Goal: Task Accomplishment & Management: Use online tool/utility

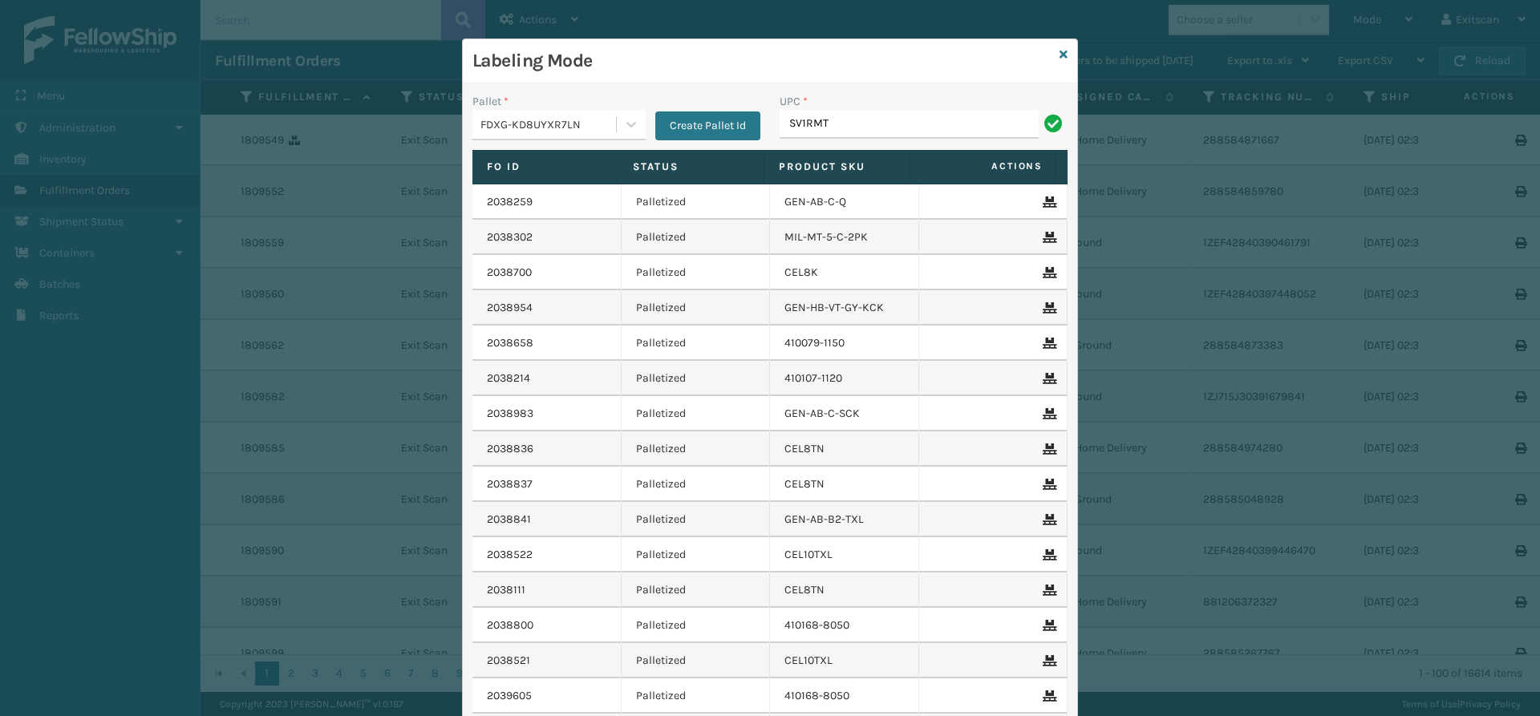
type input "SV1RMT"
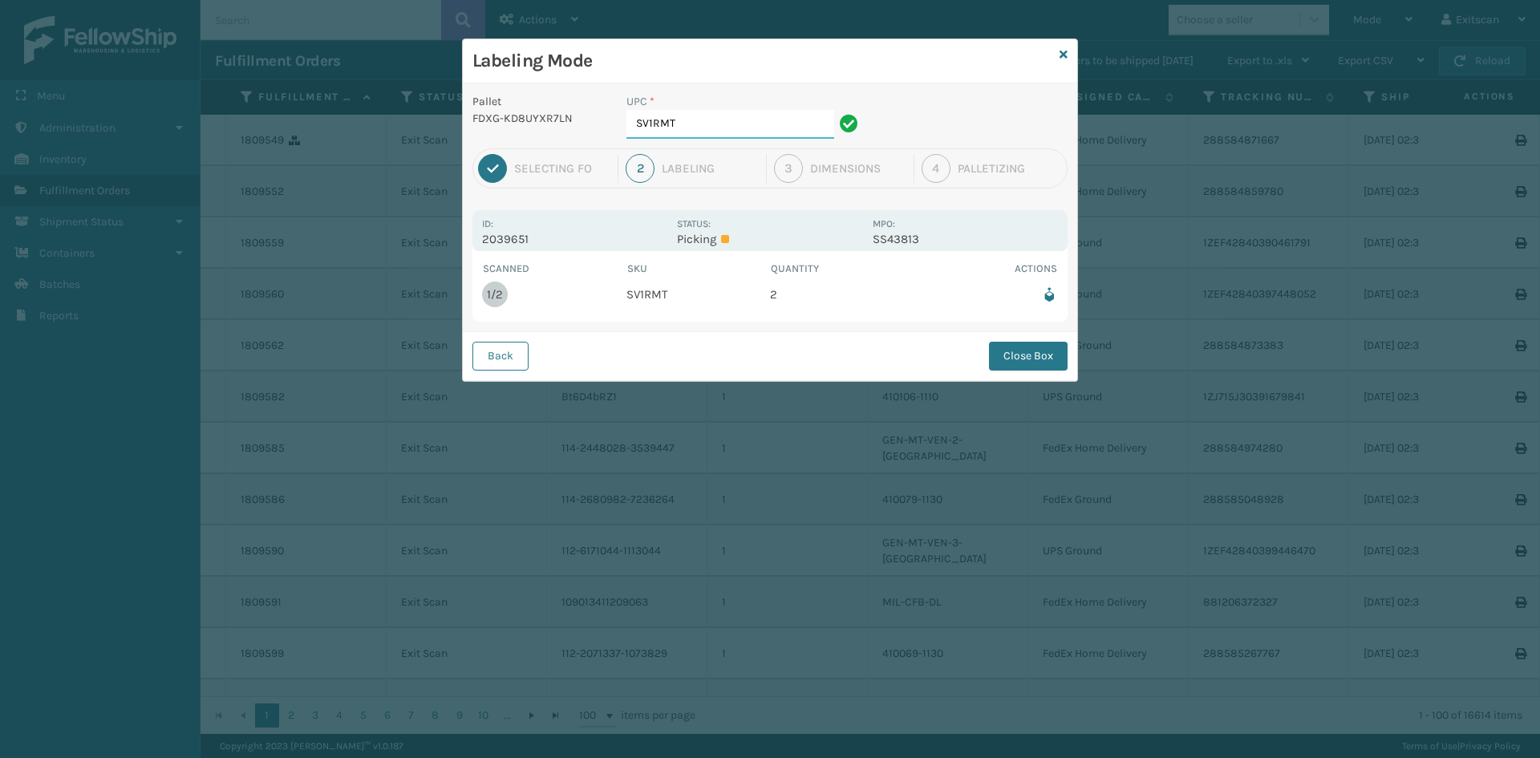
click at [751, 128] on input "SV1RMT" at bounding box center [730, 124] width 208 height 29
click at [981, 355] on div "Back Close Box" at bounding box center [770, 355] width 614 height 49
click at [983, 353] on div "Back Close Box" at bounding box center [770, 355] width 614 height 49
drag, startPoint x: 999, startPoint y: 352, endPoint x: 1003, endPoint y: 343, distance: 9.7
click at [1001, 352] on button "Close Box" at bounding box center [1028, 356] width 79 height 29
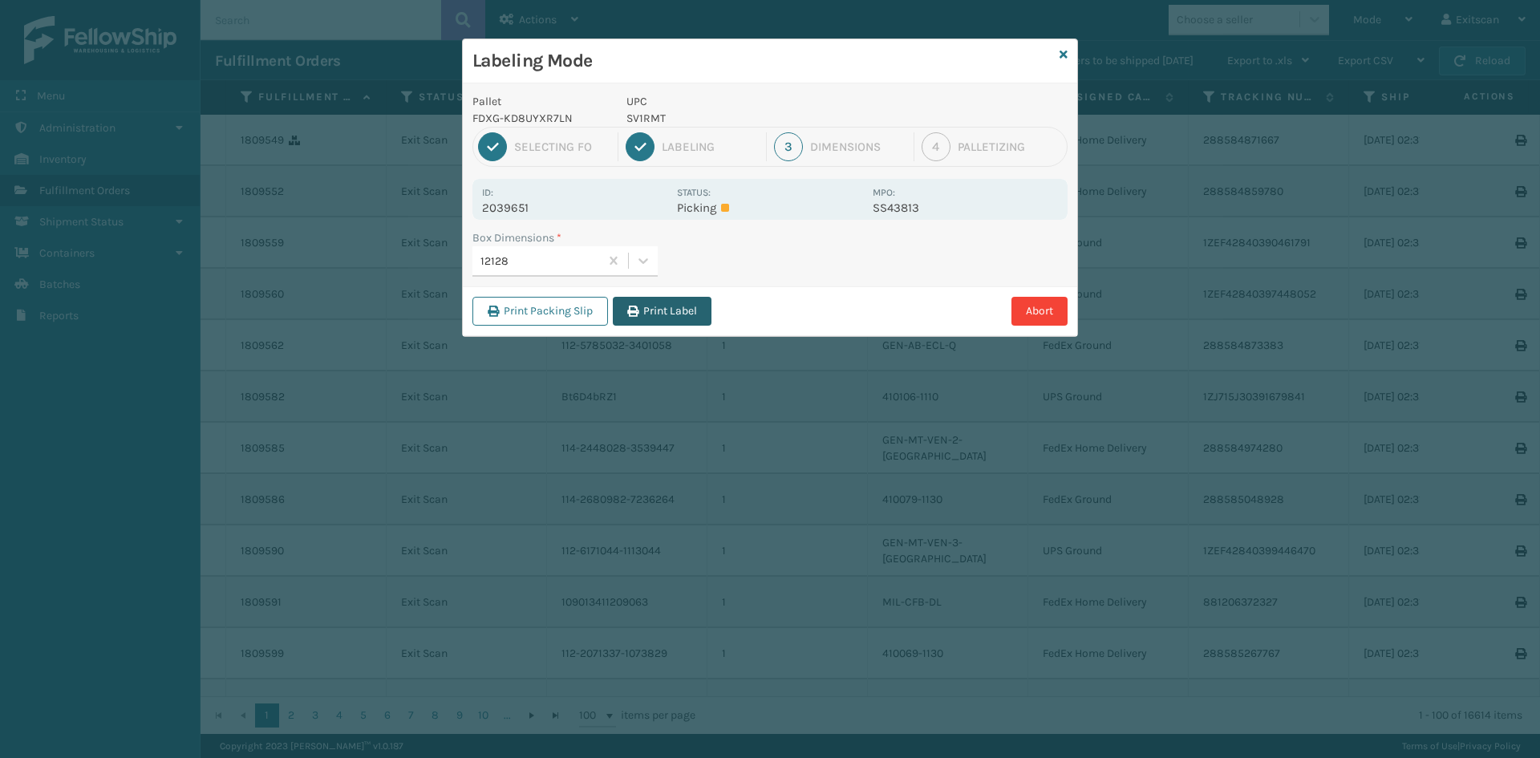
click at [697, 317] on button "Print Label" at bounding box center [662, 311] width 99 height 29
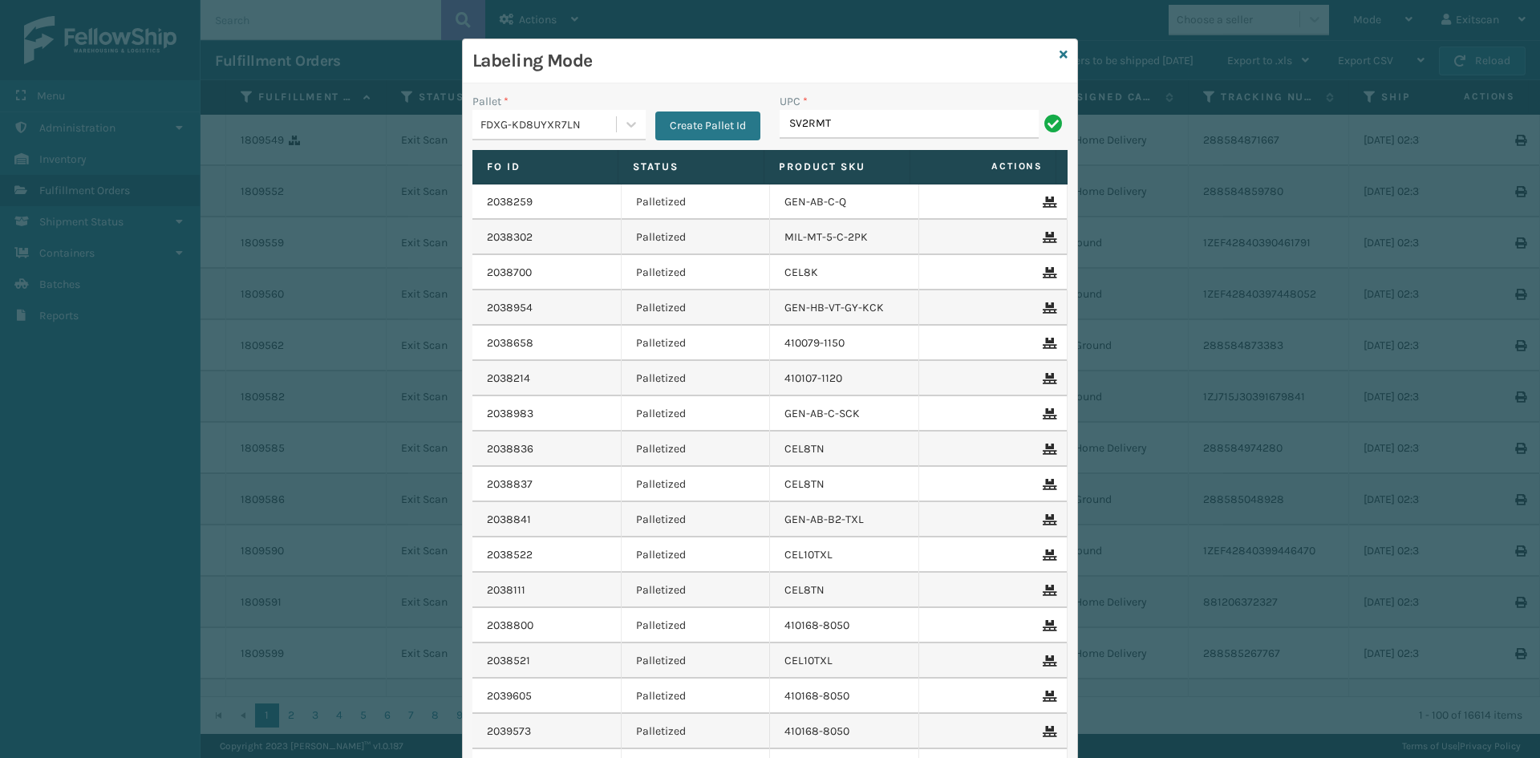
type input "SV2RMT"
type input "GEN-HBBRKT-EK-C-H-B-A"
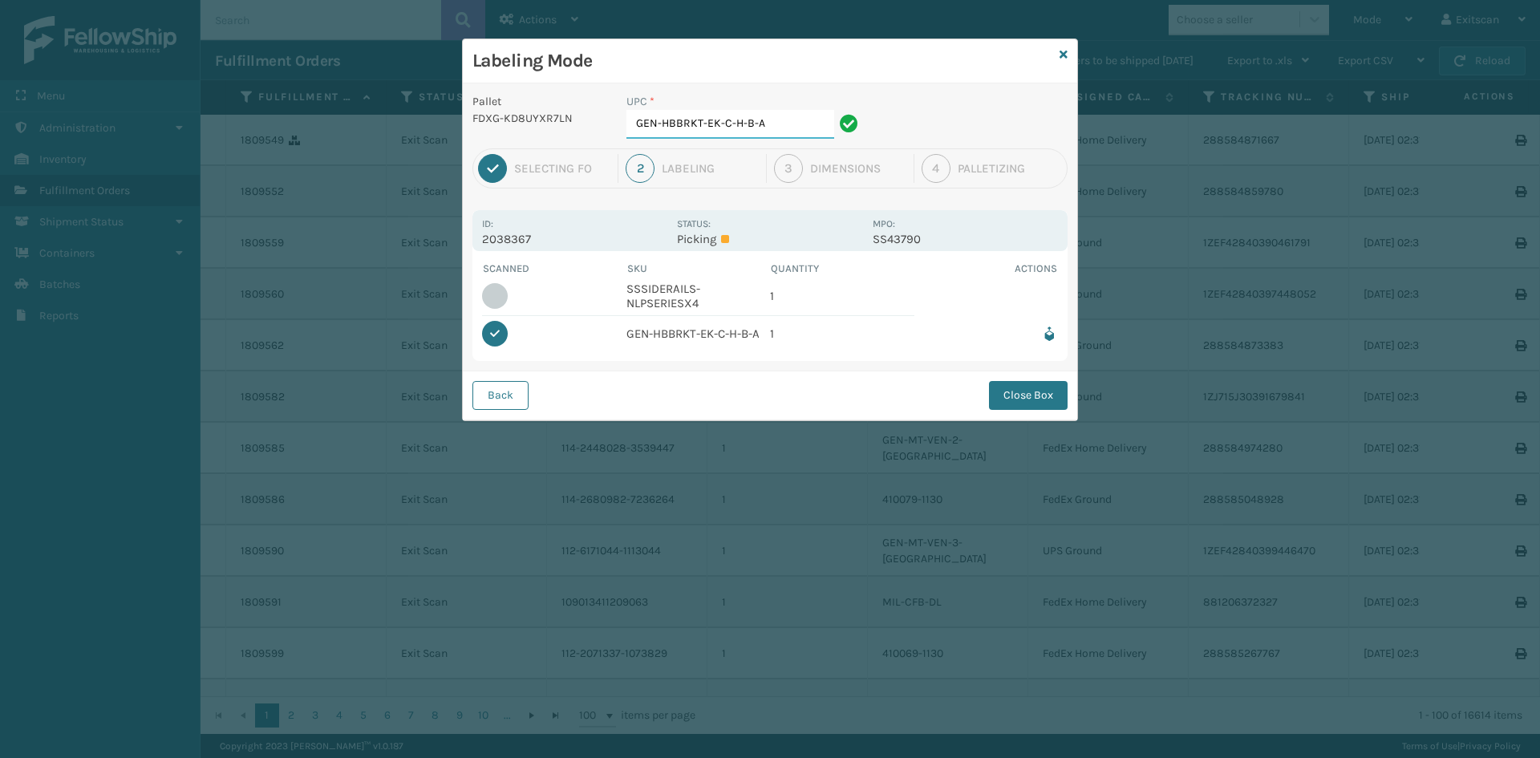
drag, startPoint x: 787, startPoint y: 129, endPoint x: 623, endPoint y: 117, distance: 164.1
click at [623, 117] on div "UPC * GEN-HBBRKT-EK-C-H-B-A" at bounding box center [745, 120] width 256 height 55
type input "SSSIDERAILS-NLPSERIESX4"
click at [1033, 396] on button "Close Box" at bounding box center [1028, 395] width 79 height 29
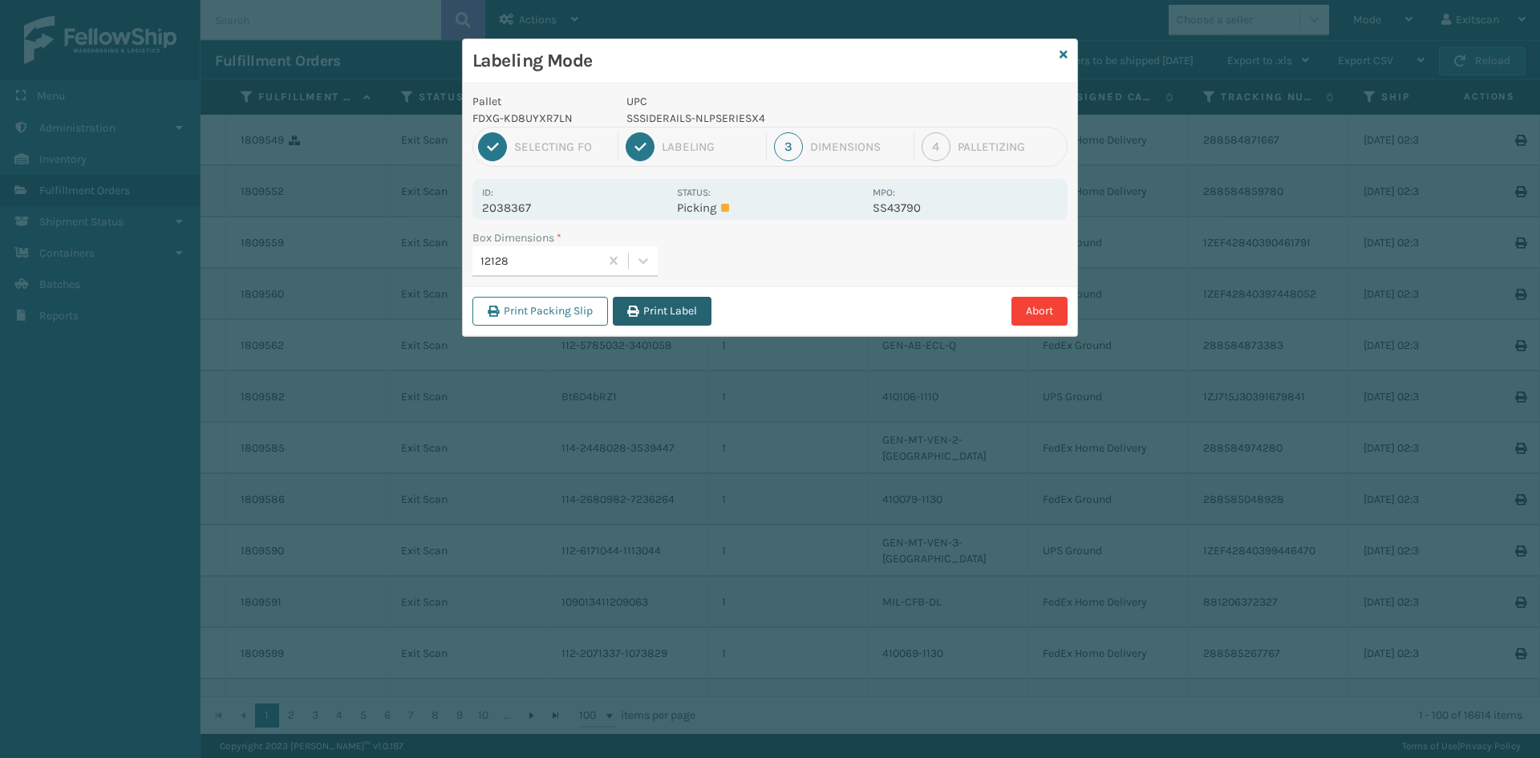
click at [690, 314] on button "Print Label" at bounding box center [662, 311] width 99 height 29
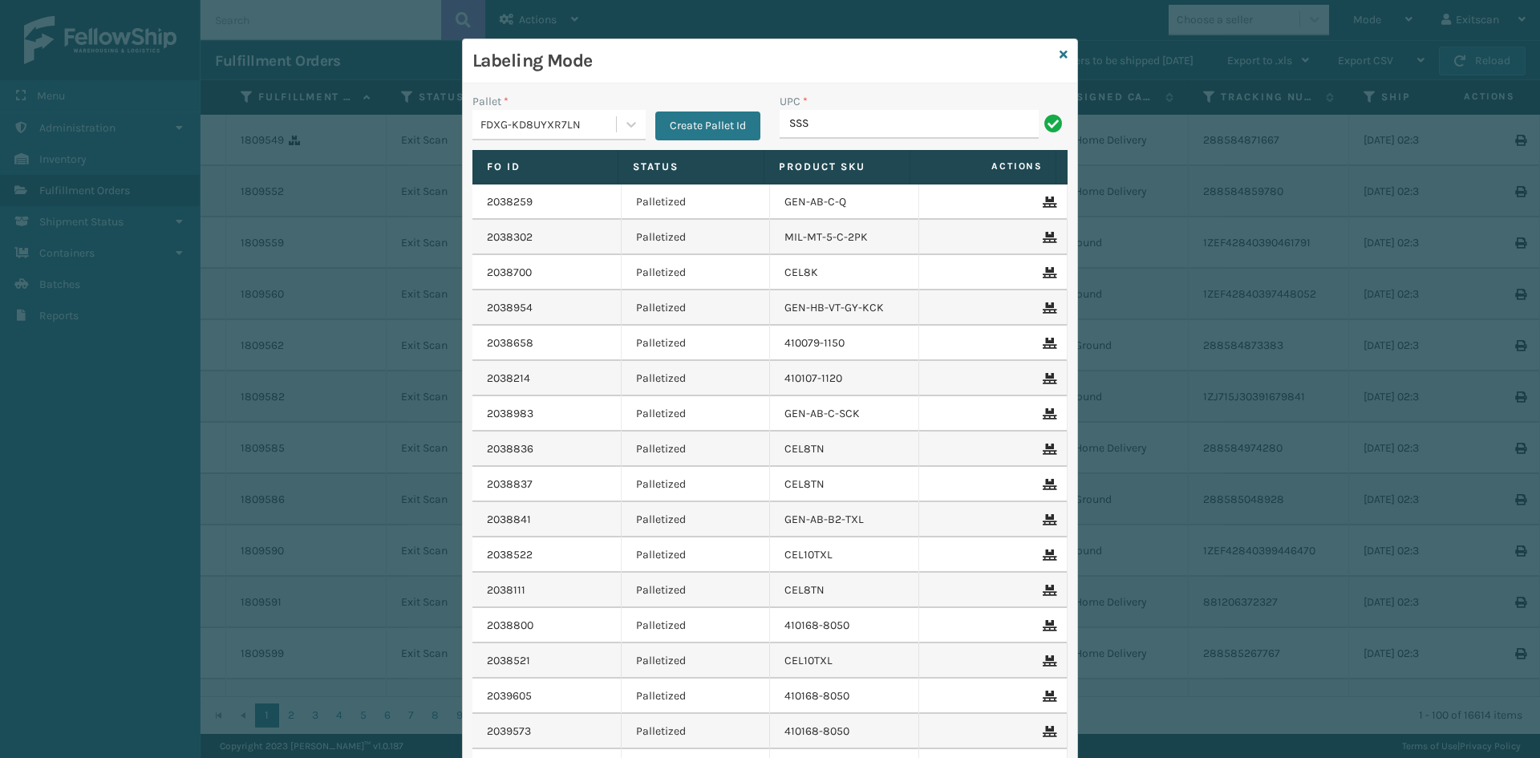
type input "SSSIDERAILS-NUPSERIES"
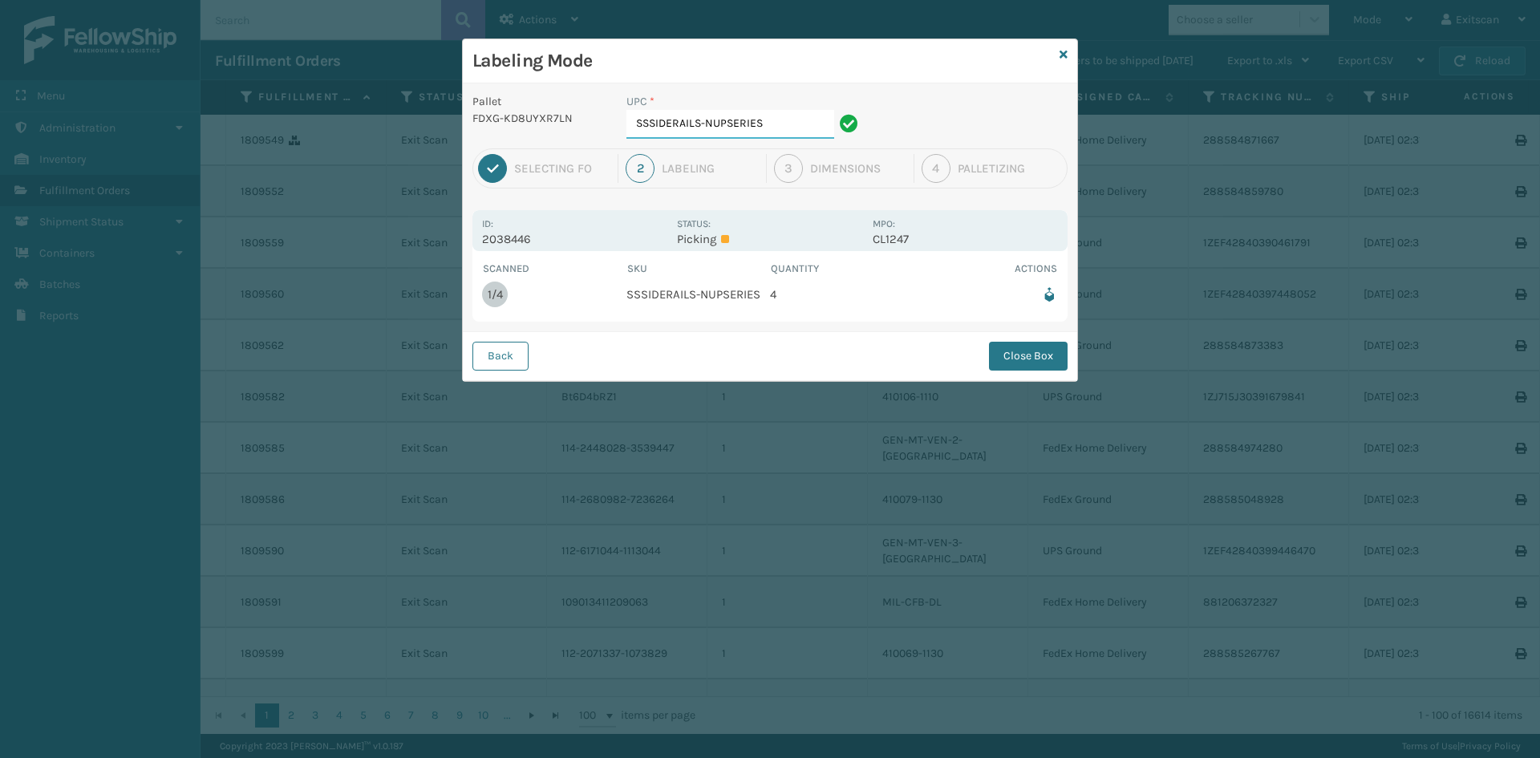
click at [813, 117] on input "SSSIDERAILS-NUPSERIES" at bounding box center [730, 124] width 208 height 29
click at [994, 359] on button "Close Box" at bounding box center [1028, 356] width 79 height 29
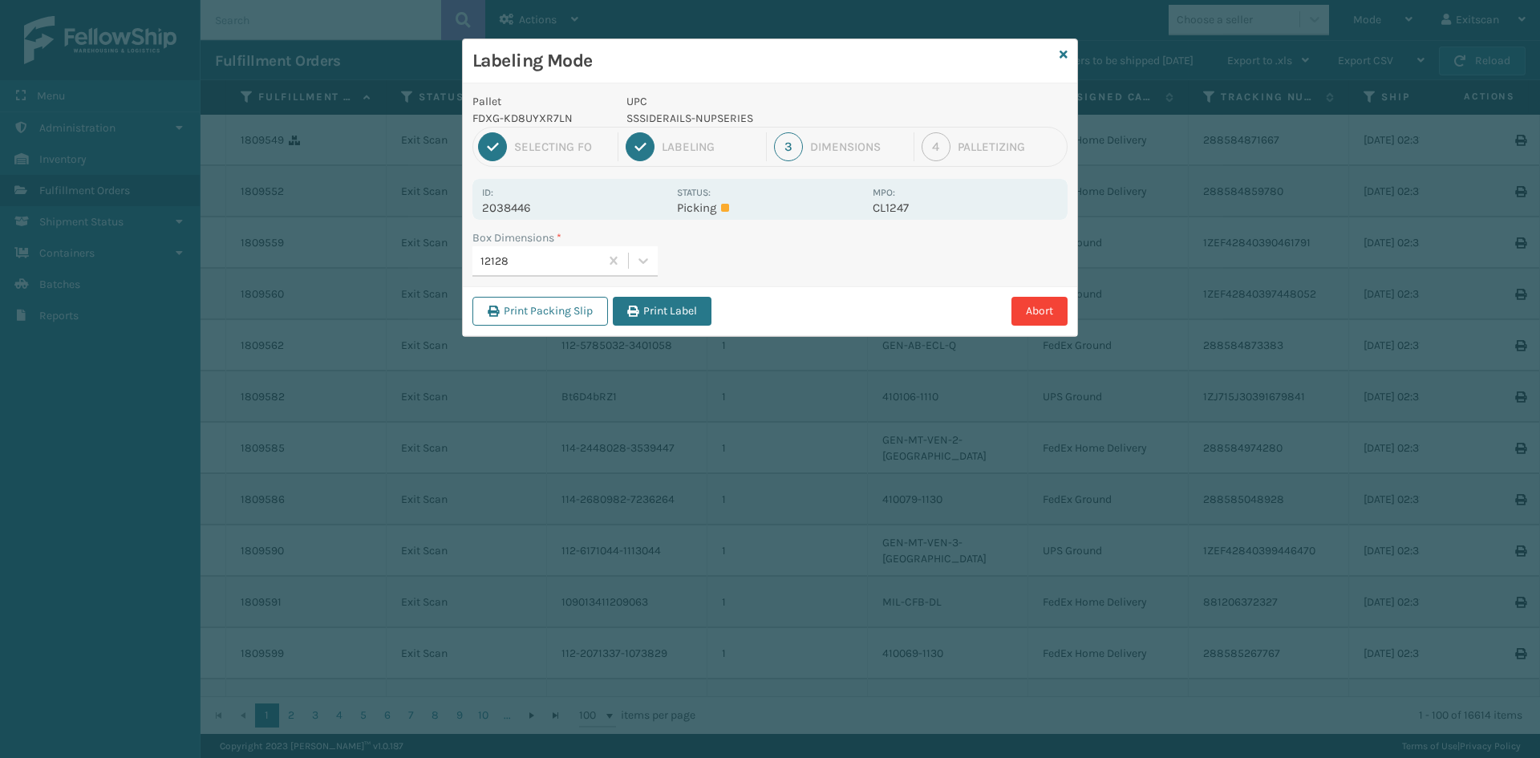
click at [707, 304] on button "Print Label" at bounding box center [662, 311] width 99 height 29
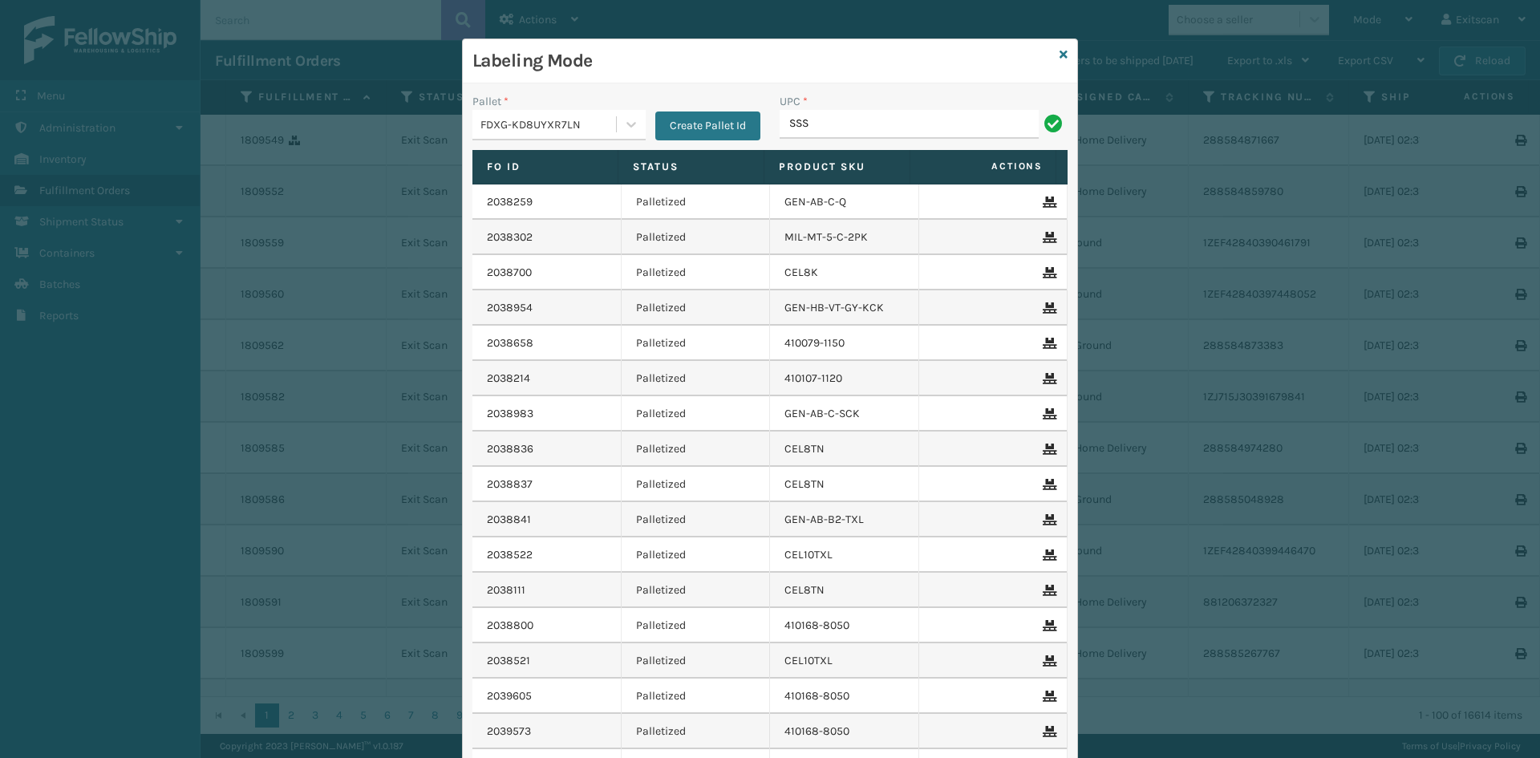
type input "SSSIDERAILS-NLPSERIESX4"
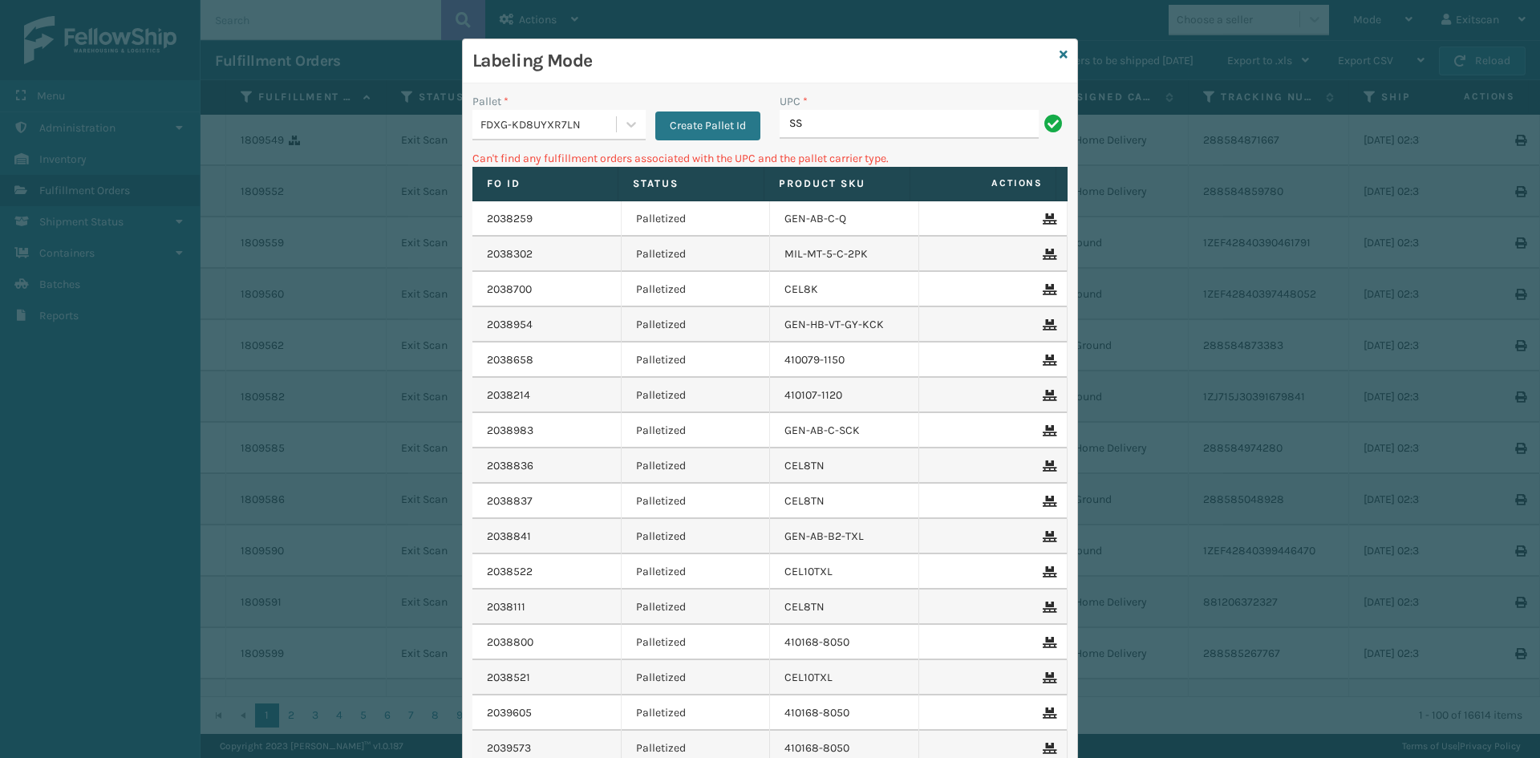
type input "S"
type input "GEN-PW-VEN-S"
click at [582, 110] on div "FDXG-KD8UYXR7LN" at bounding box center [558, 125] width 173 height 30
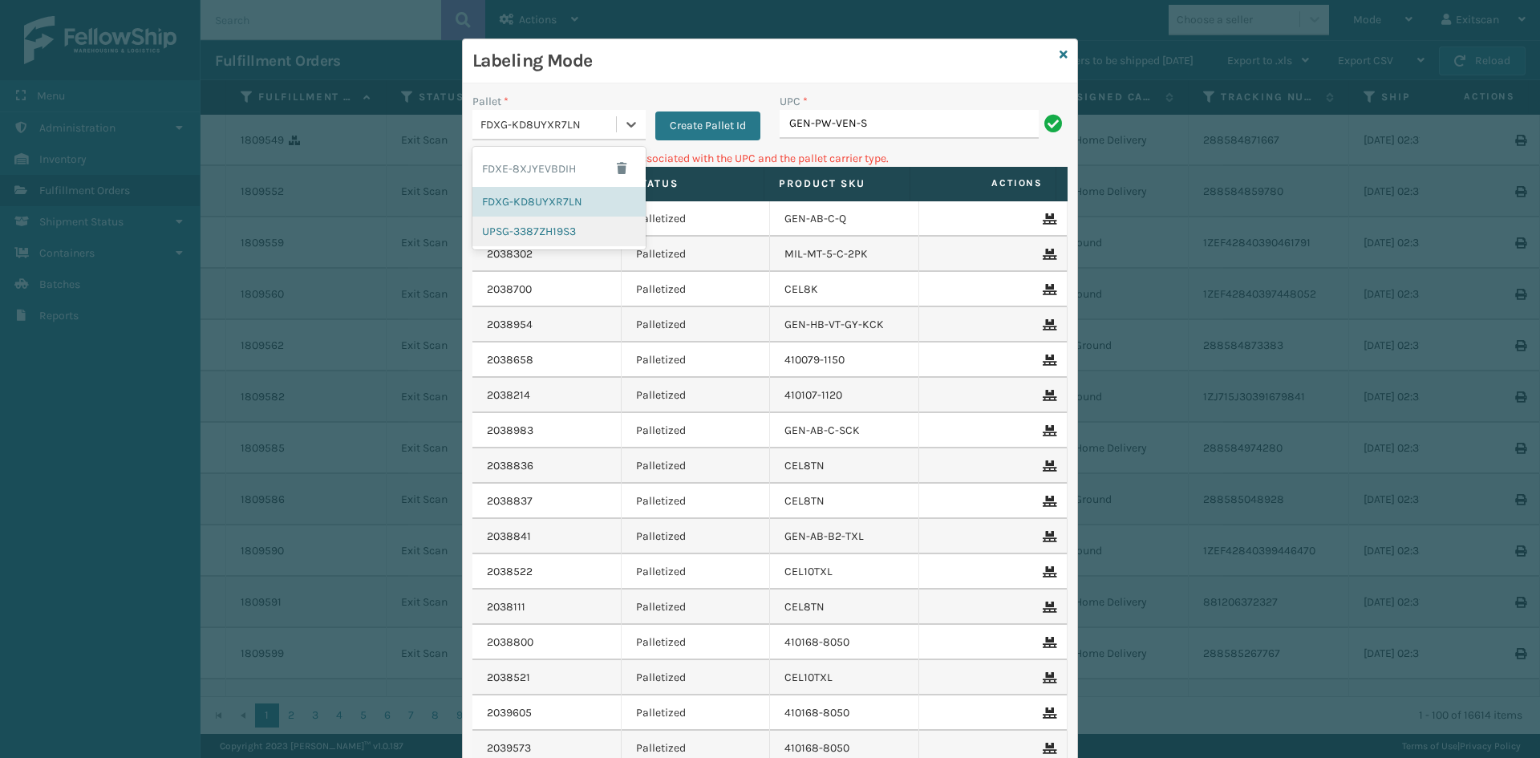
click at [536, 225] on div "UPSG-3387ZH19S3" at bounding box center [558, 232] width 173 height 30
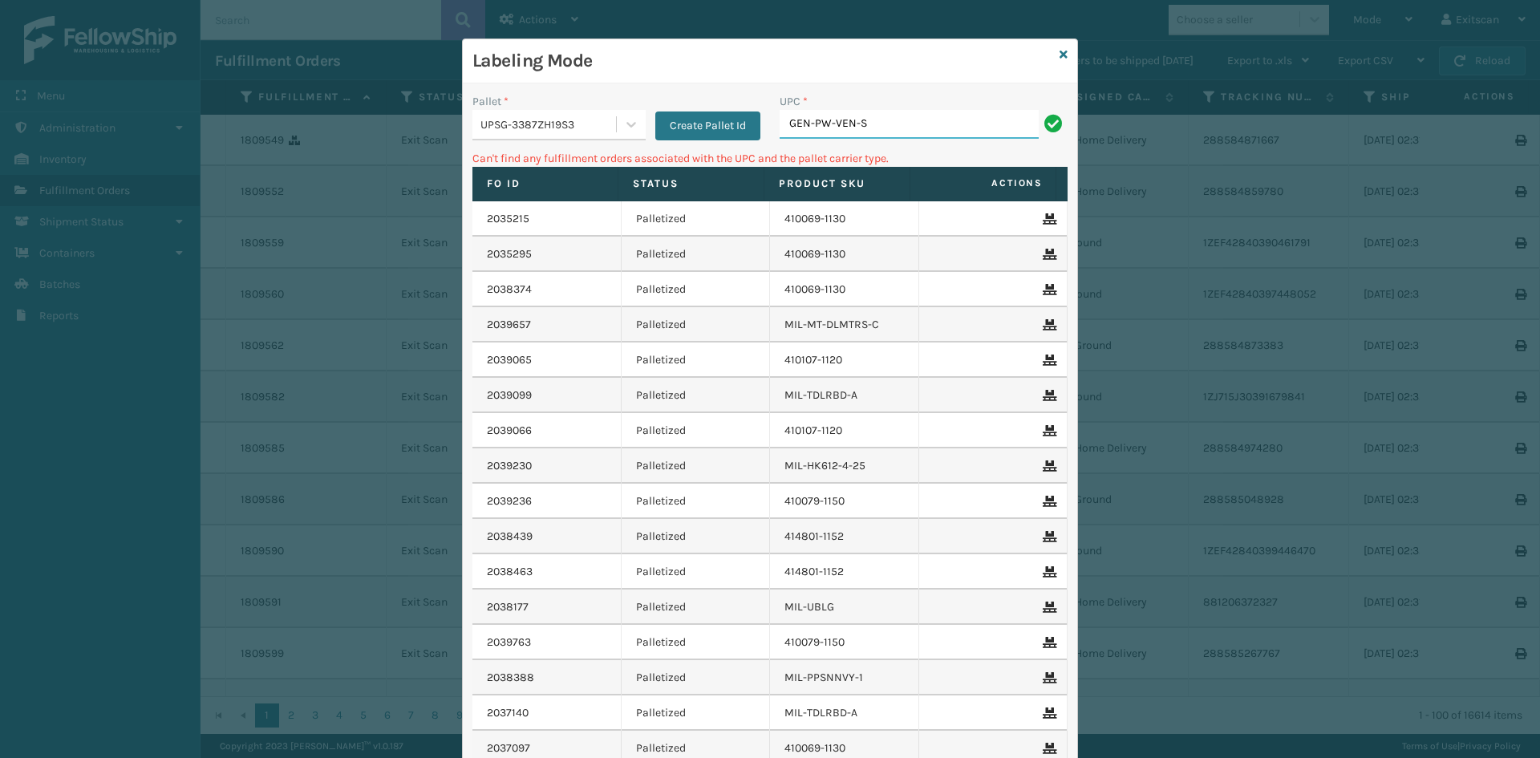
click at [910, 120] on input "GEN-PW-VEN-S" at bounding box center [909, 124] width 259 height 29
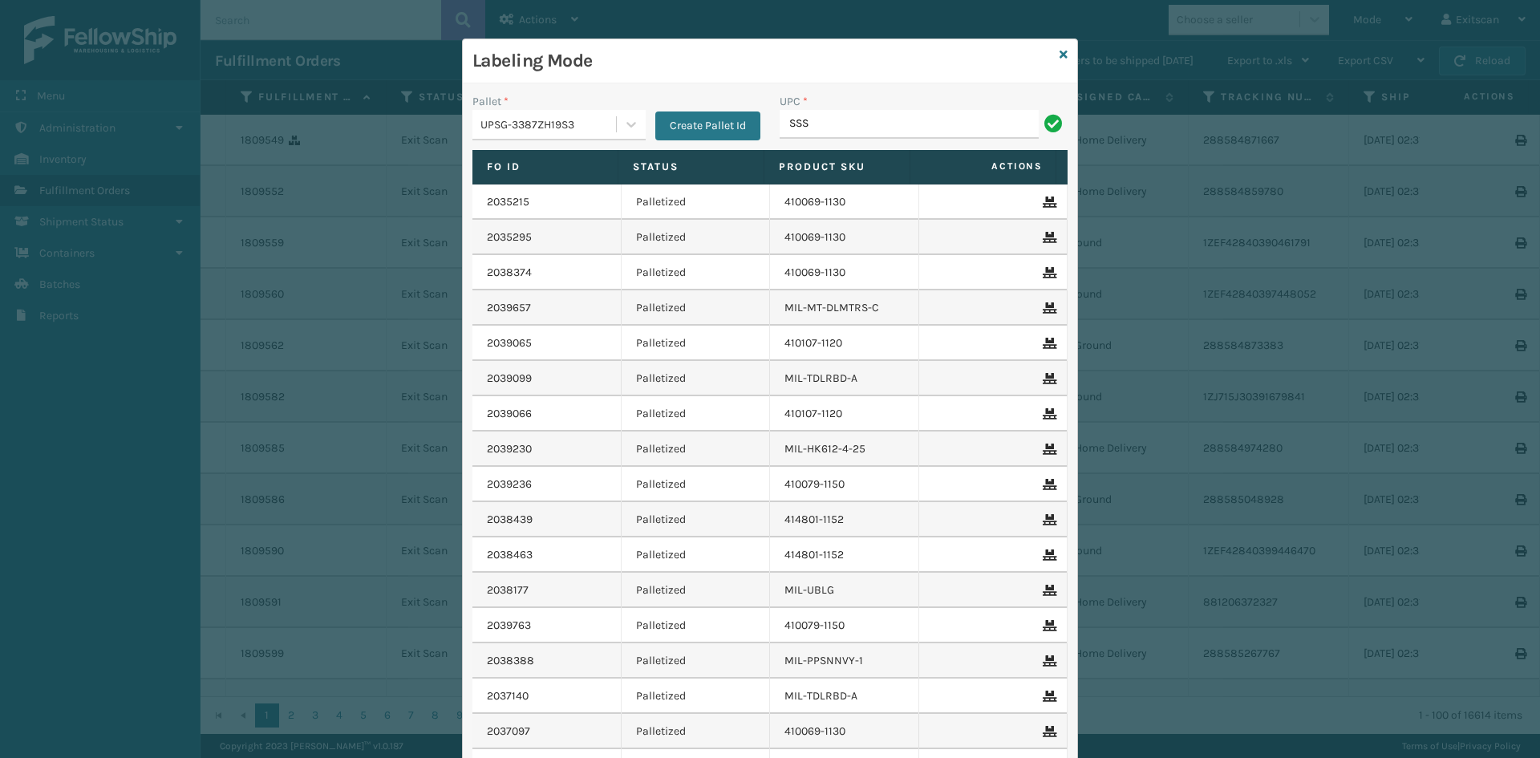
type input "SSSIDERAILS-NLPSERIESX4"
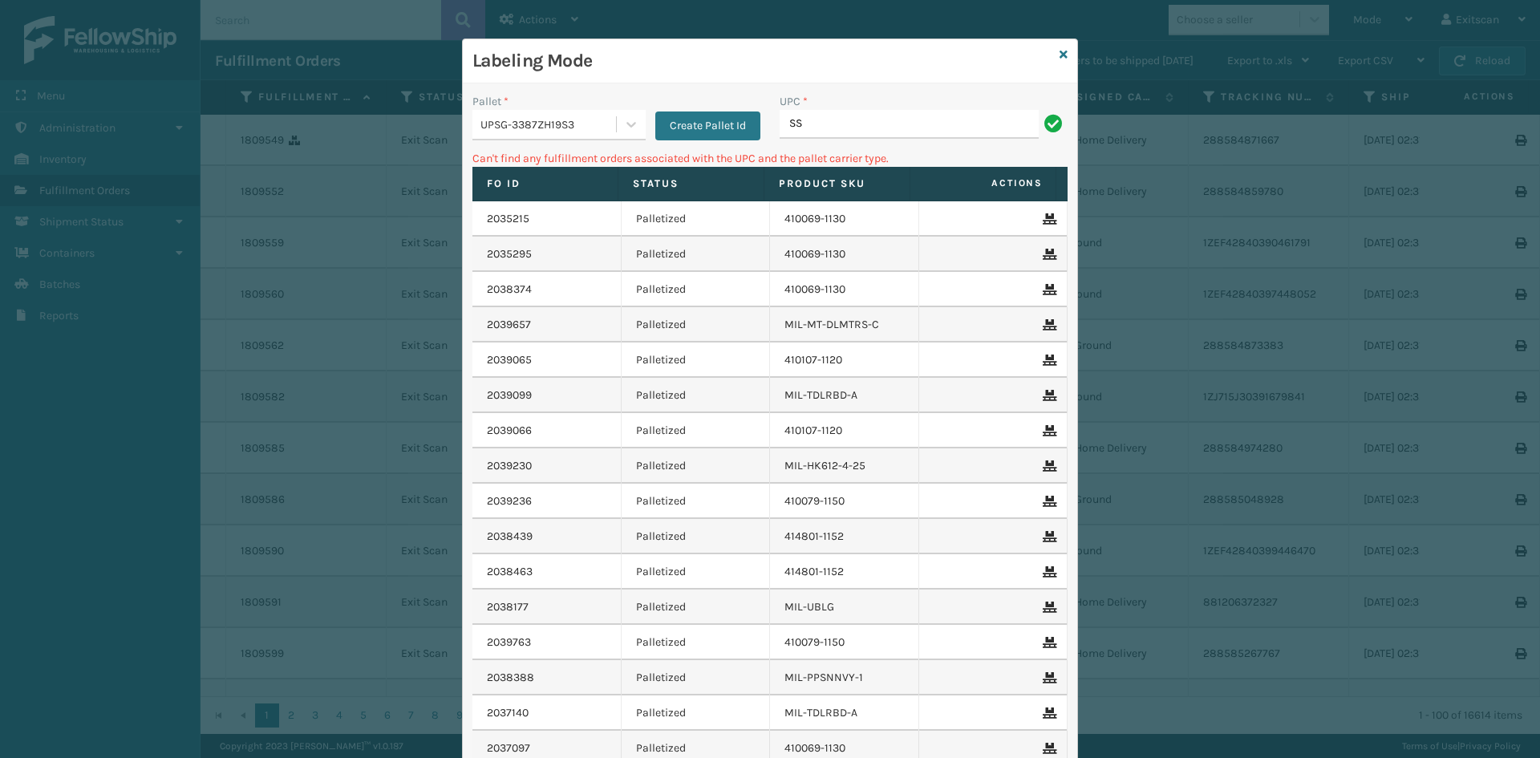
type input "S"
type input "127780A5800512A"
drag, startPoint x: 597, startPoint y: 112, endPoint x: 572, endPoint y: 144, distance: 40.0
click at [598, 113] on div "UPSG-3387ZH19S3" at bounding box center [544, 124] width 144 height 26
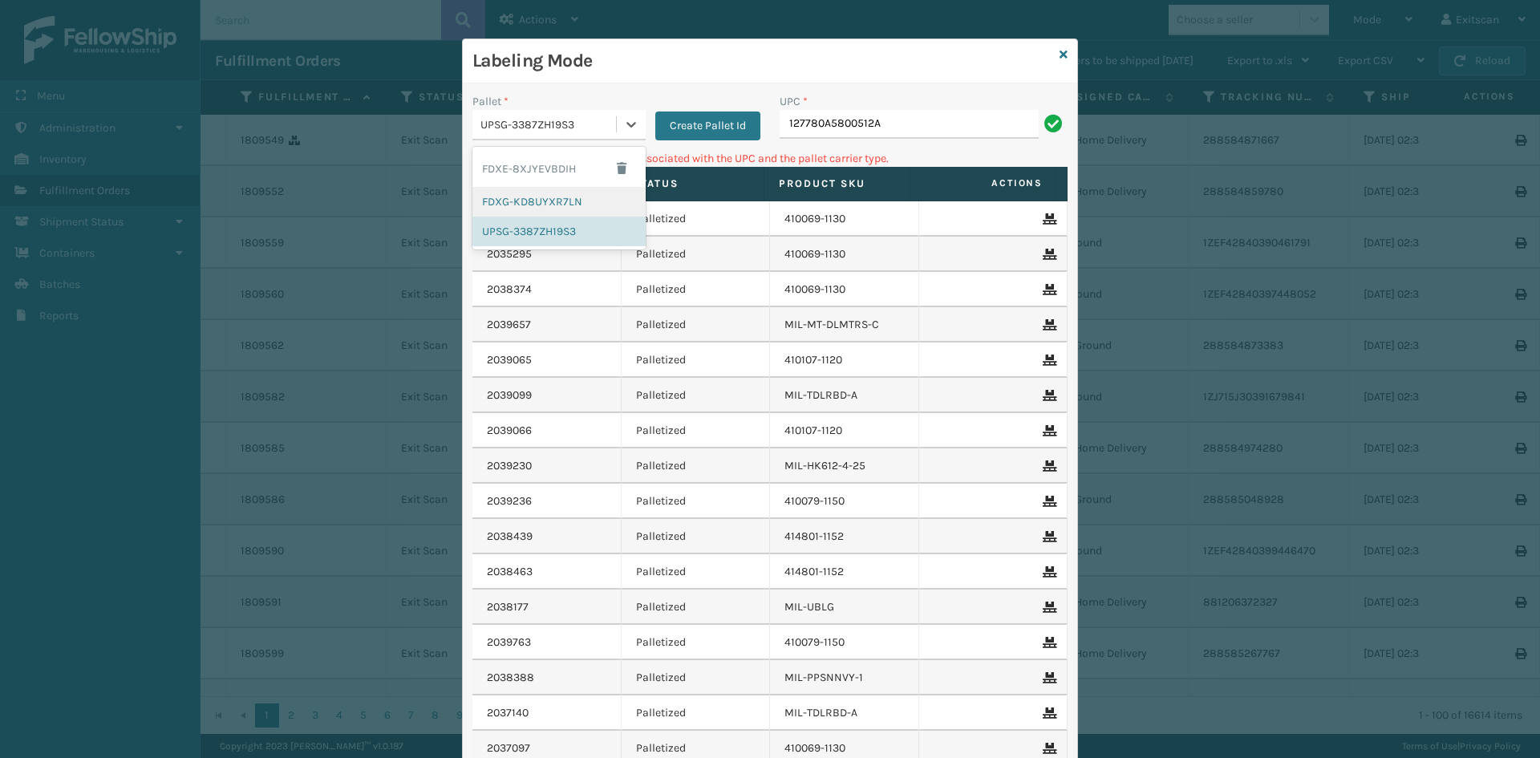
click at [553, 195] on div "FDXG-KD8UYXR7LN" at bounding box center [558, 202] width 173 height 30
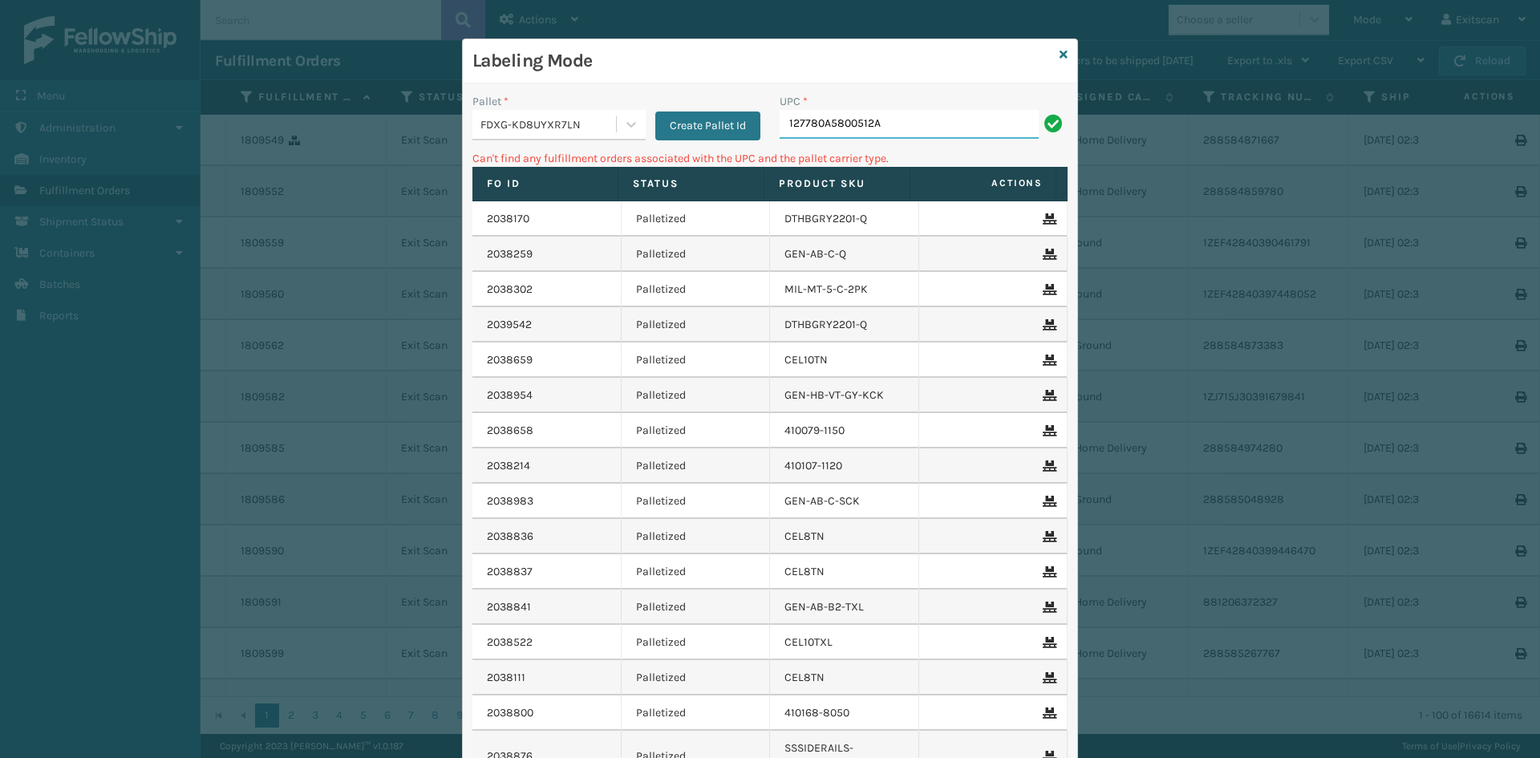
click at [926, 114] on input "127780A5800512A" at bounding box center [909, 124] width 259 height 29
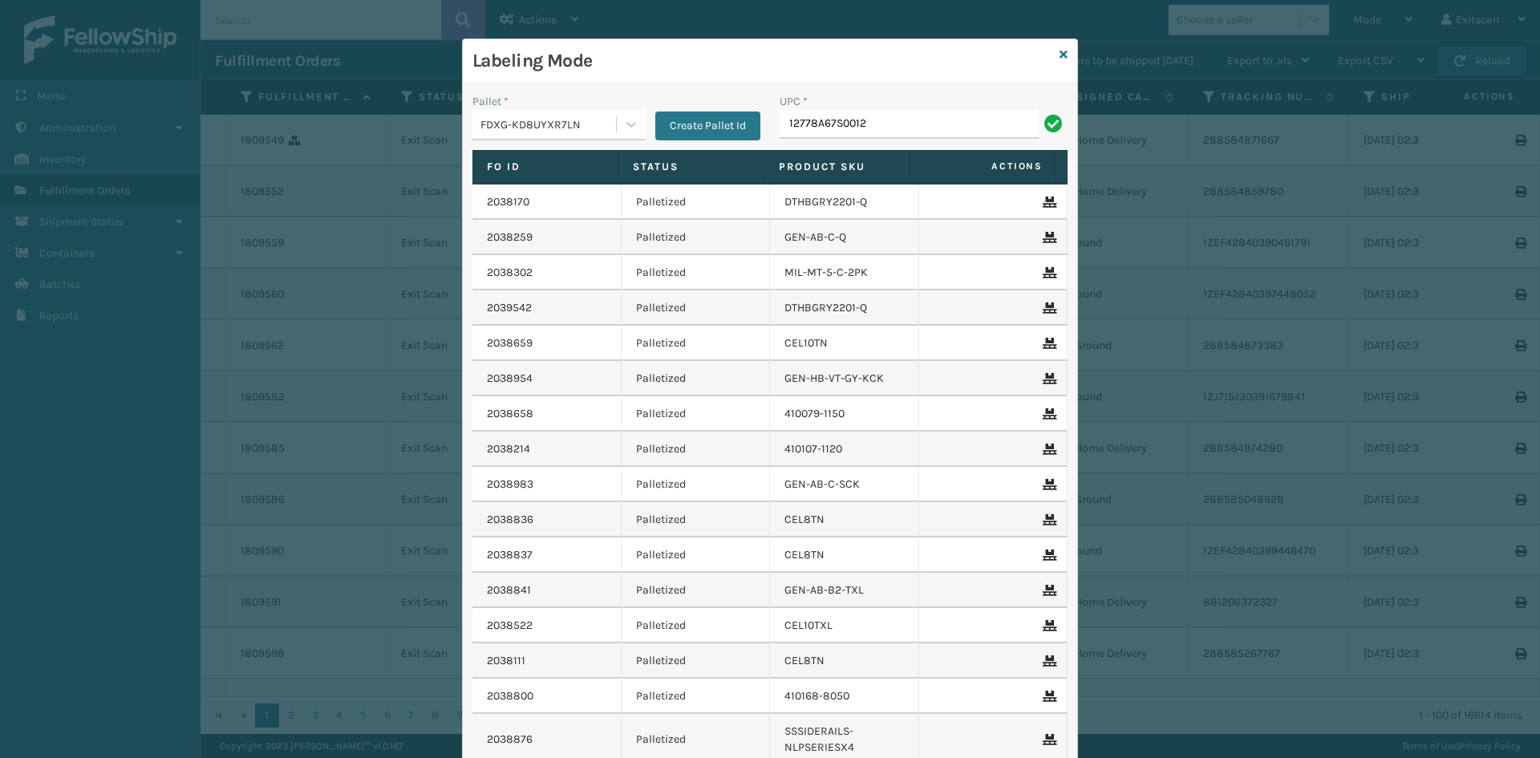
type input "12778A67S0012"
type input "BP50"
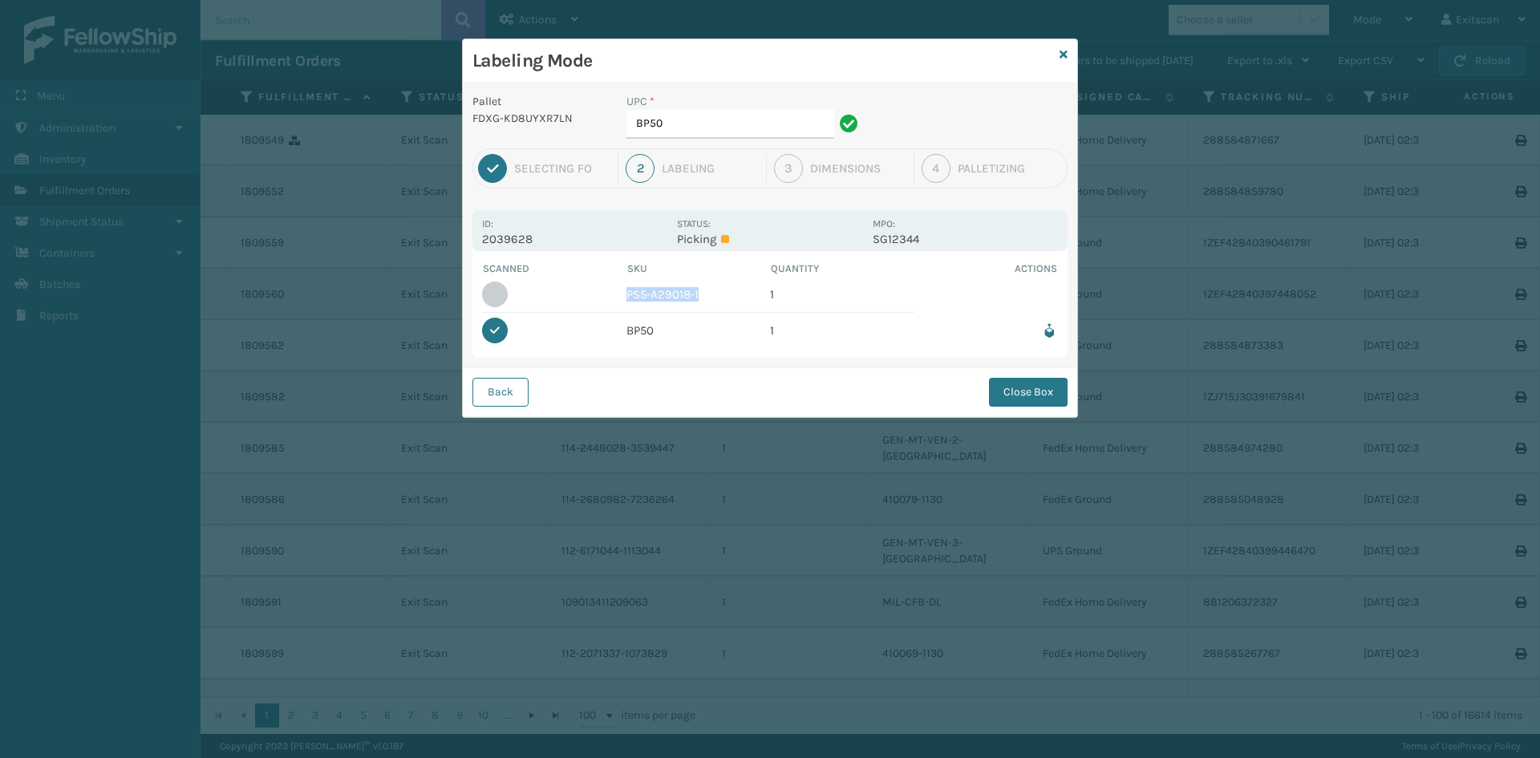
drag, startPoint x: 684, startPoint y: 298, endPoint x: 626, endPoint y: 302, distance: 58.8
click at [626, 302] on td "PS5-A29018-1" at bounding box center [698, 295] width 144 height 36
copy td "PS5-A29018-1"
drag, startPoint x: 713, startPoint y: 128, endPoint x: 412, endPoint y: 140, distance: 301.1
click at [412, 140] on div "Labeling Mode Pallet FDXG-KD8UYXR7LN UPC * BP50 1 Selecting FO 2 Labeling 3 Dim…" at bounding box center [770, 379] width 1540 height 758
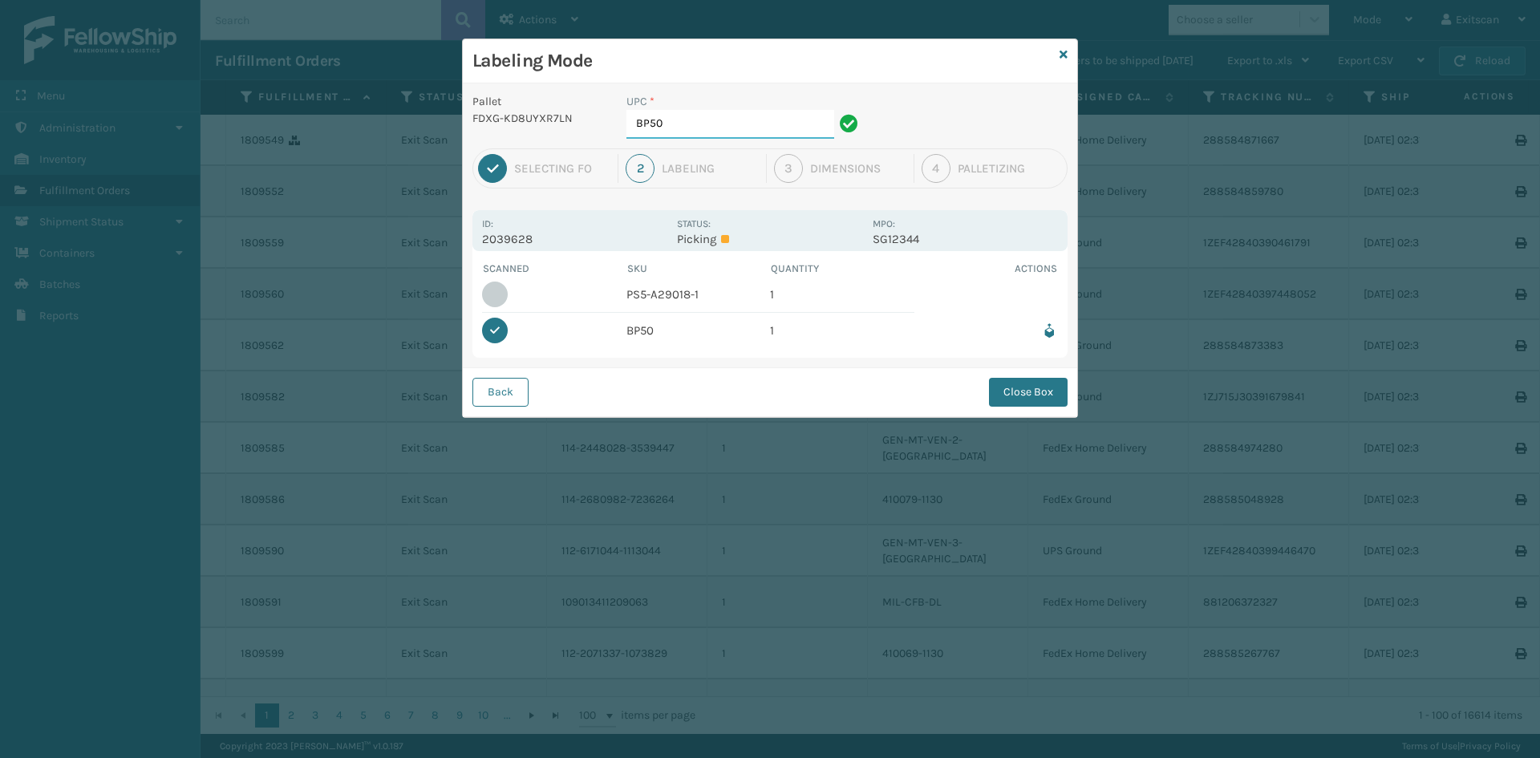
paste input "PS5-A29018-1"
type input "PS5-A29018-1"
click at [1005, 395] on button "Close Box" at bounding box center [1028, 392] width 79 height 29
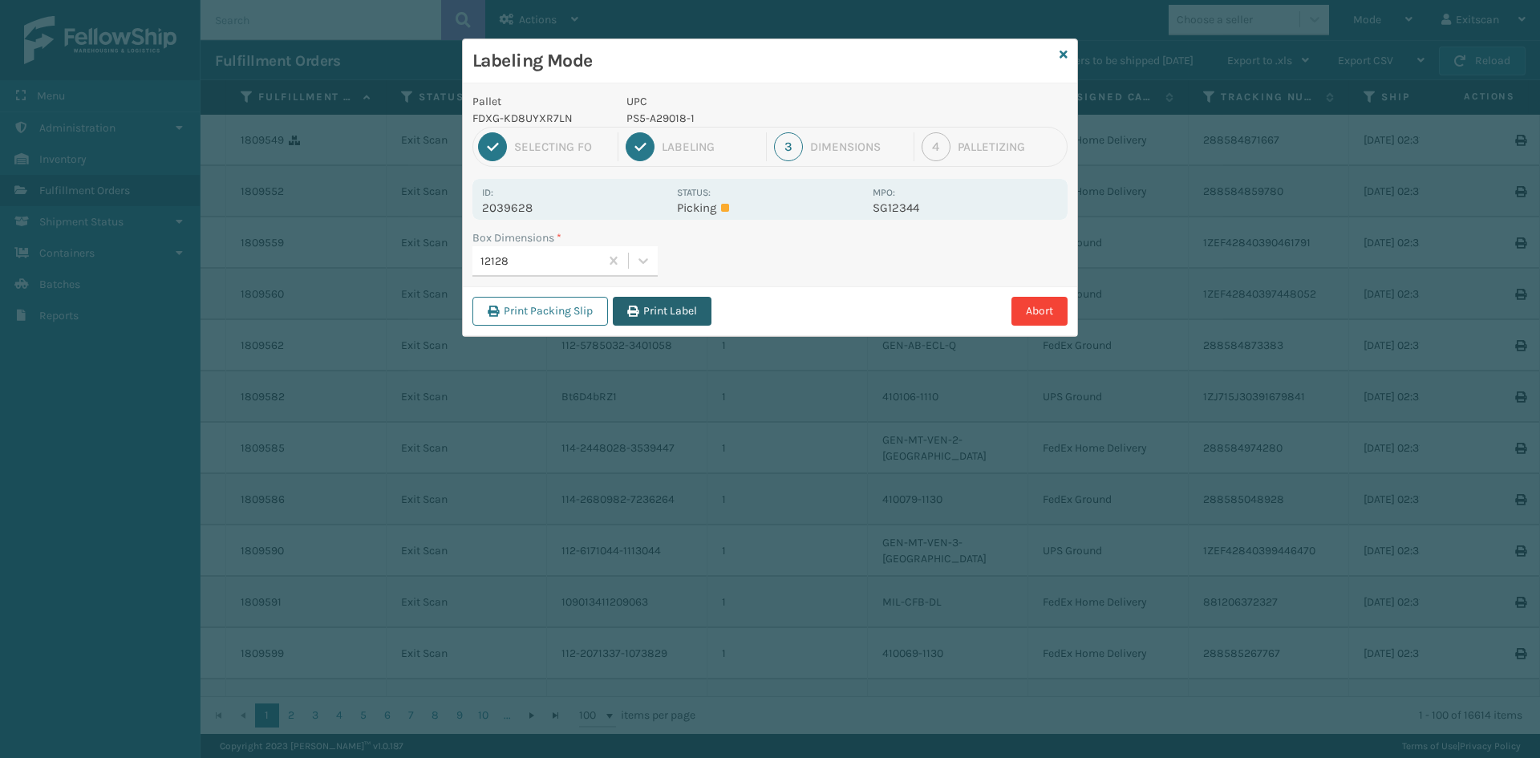
click at [683, 313] on button "Print Label" at bounding box center [662, 311] width 99 height 29
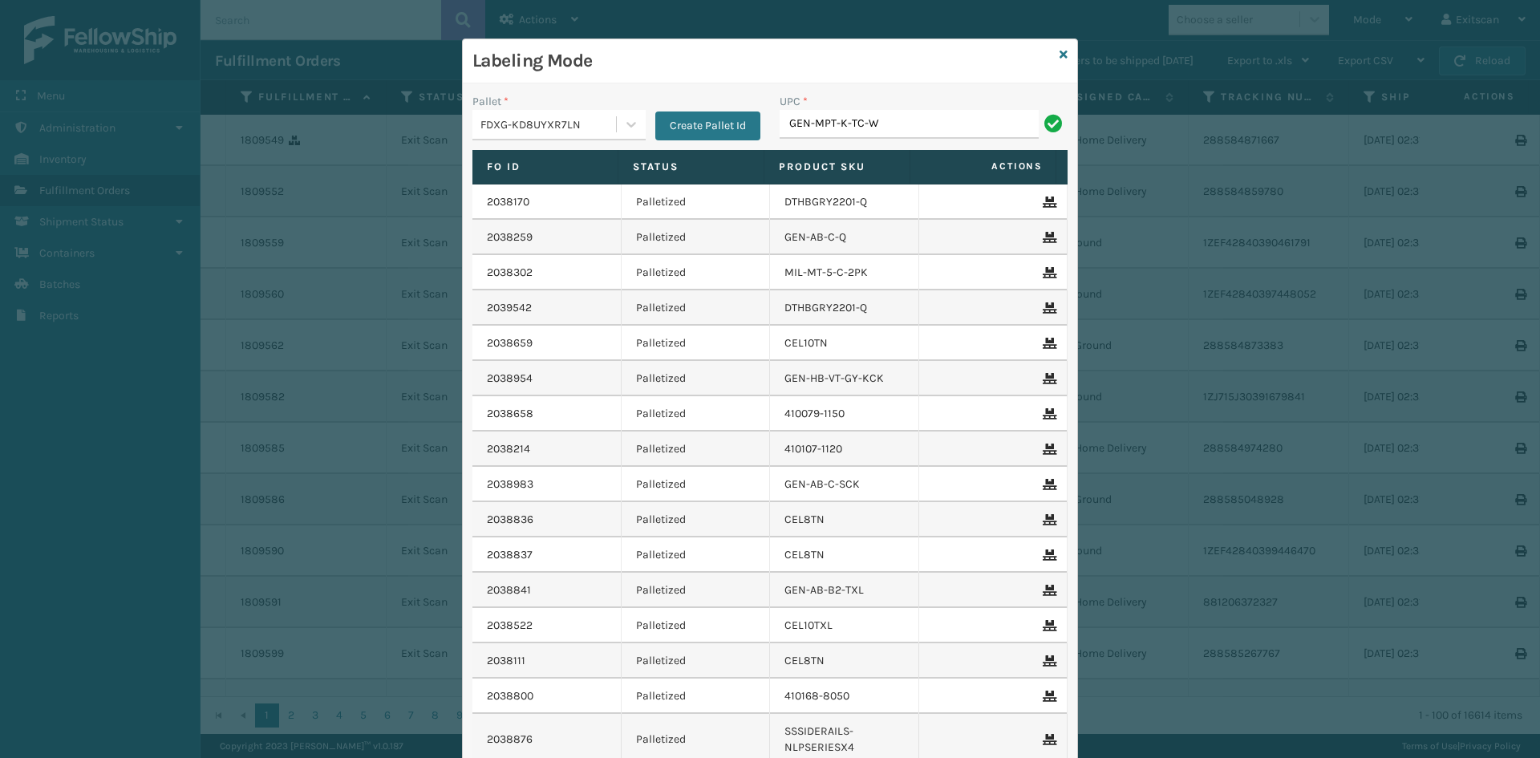
type input "GEN-MPT-K-TC-W"
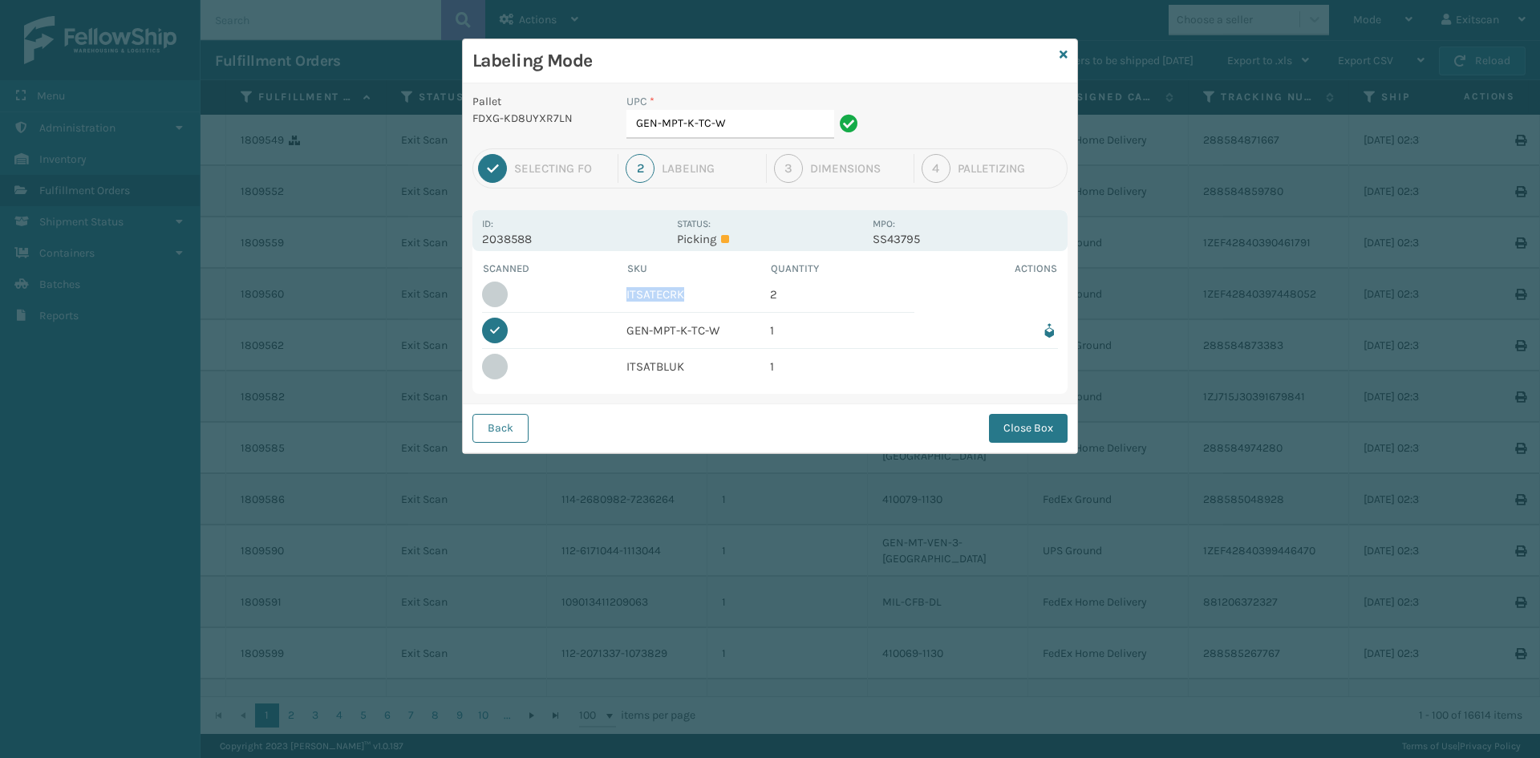
drag, startPoint x: 690, startPoint y: 298, endPoint x: 557, endPoint y: 284, distance: 133.8
click at [553, 286] on tr "ITSATECRK 2" at bounding box center [770, 295] width 576 height 36
copy td "ITSATECRK"
drag, startPoint x: 757, startPoint y: 116, endPoint x: 481, endPoint y: 125, distance: 276.1
click at [481, 125] on div "Pallet FDXG-KD8UYXR7LN UPC * GEN-MPT-K-TC-W" at bounding box center [770, 120] width 614 height 55
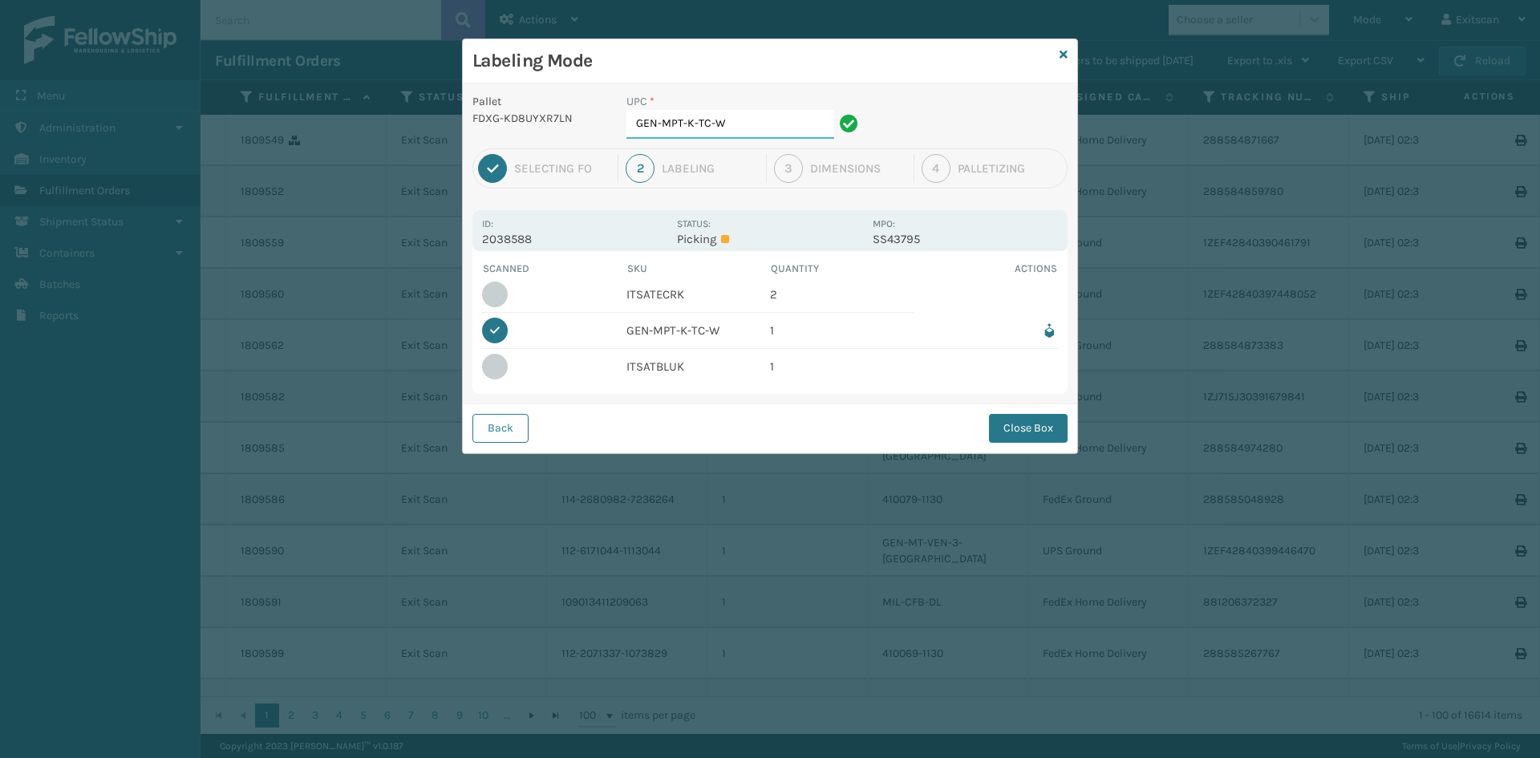
paste input "ITSATECRK"
click at [581, 363] on tr "ITSATBLUK 1" at bounding box center [770, 366] width 576 height 35
copy td "ITSATBLUK"
drag, startPoint x: 779, startPoint y: 134, endPoint x: 298, endPoint y: 133, distance: 480.5
click at [298, 133] on div "Labeling Mode Pallet FDXG-KD8UYXR7LN UPC * ITSATECRK 1 Selecting FO 2 Labeling …" at bounding box center [770, 379] width 1540 height 758
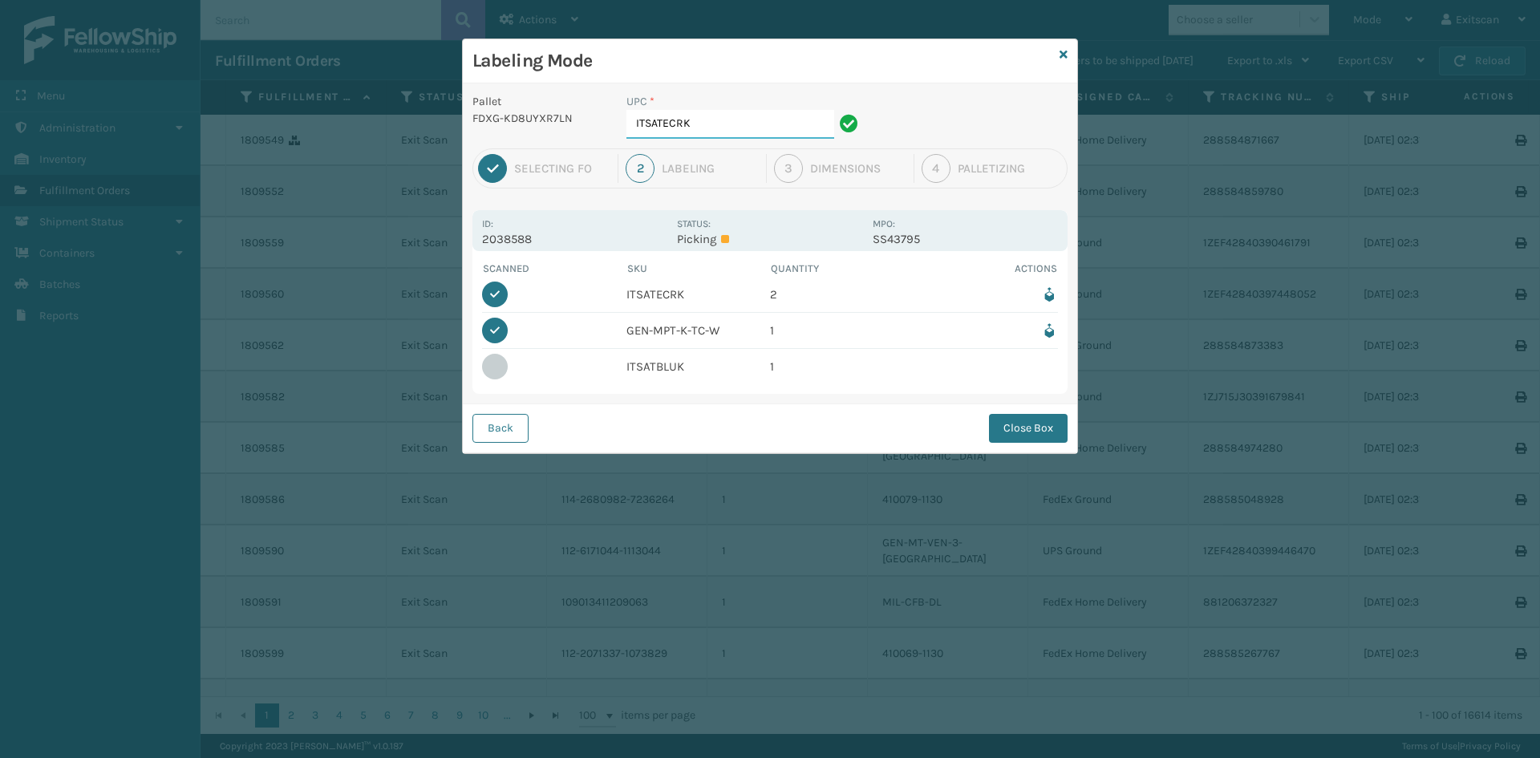
paste input "BLU"
type input "ITSATBLUK"
click at [1028, 429] on button "Close Box" at bounding box center [1028, 428] width 79 height 29
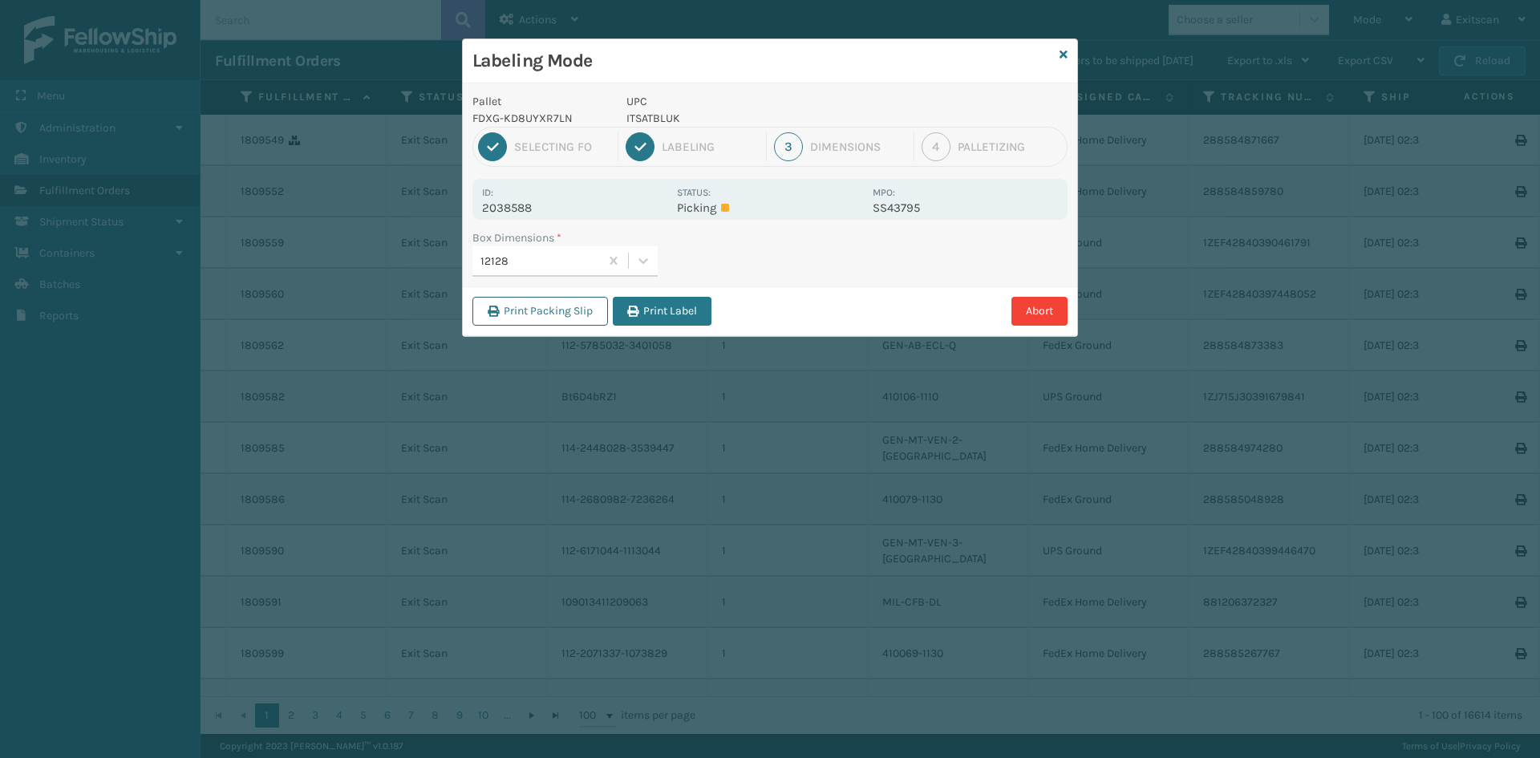
click at [561, 320] on button "Print Packing Slip" at bounding box center [540, 311] width 136 height 29
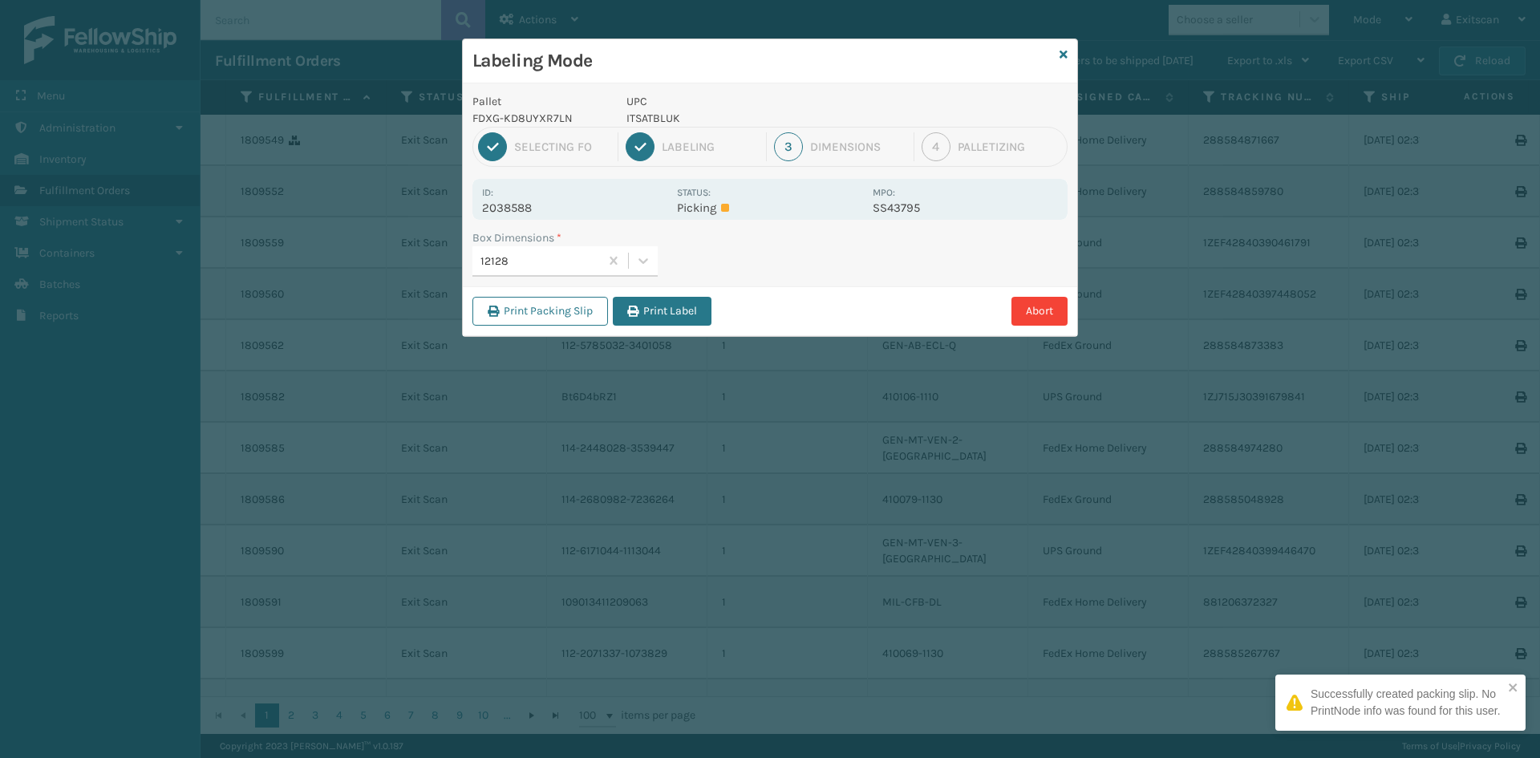
drag, startPoint x: 636, startPoint y: 310, endPoint x: 618, endPoint y: 319, distance: 20.8
click at [633, 311] on icon "button" at bounding box center [632, 311] width 11 height 11
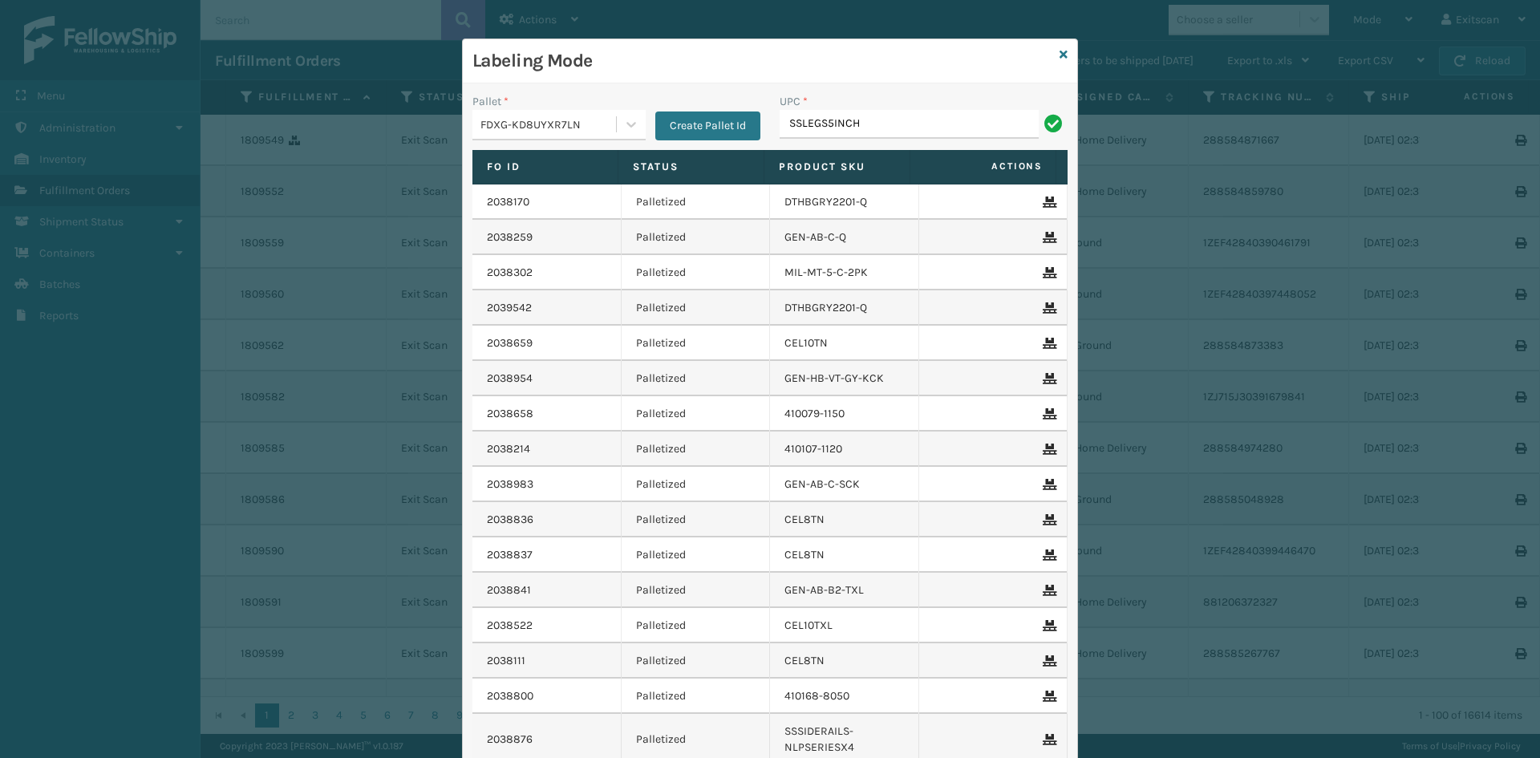
type input "SSLEGS5INCH"
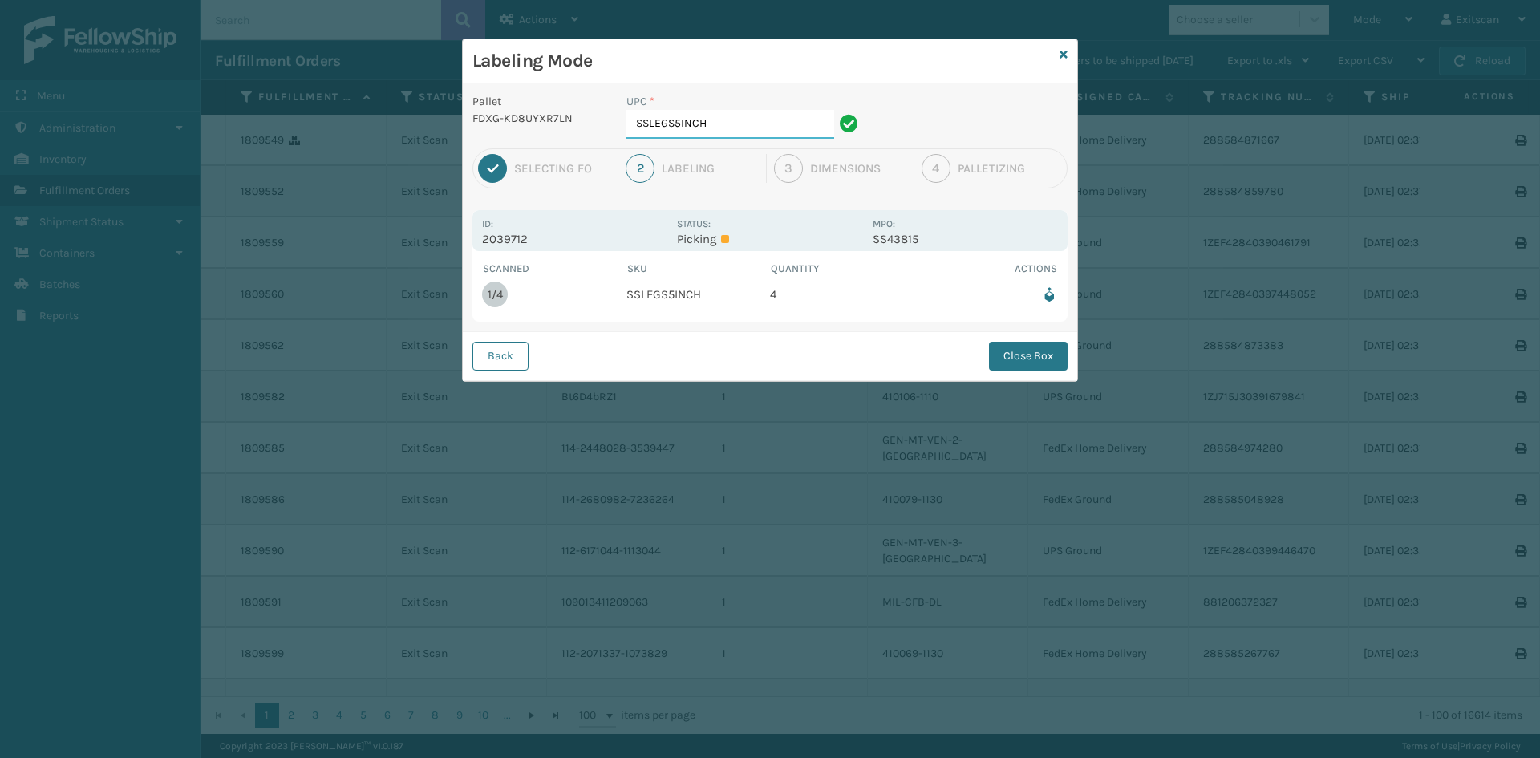
click at [722, 123] on input "SSLEGS5INCH" at bounding box center [730, 124] width 208 height 29
click at [1034, 361] on button "Close Box" at bounding box center [1028, 356] width 79 height 29
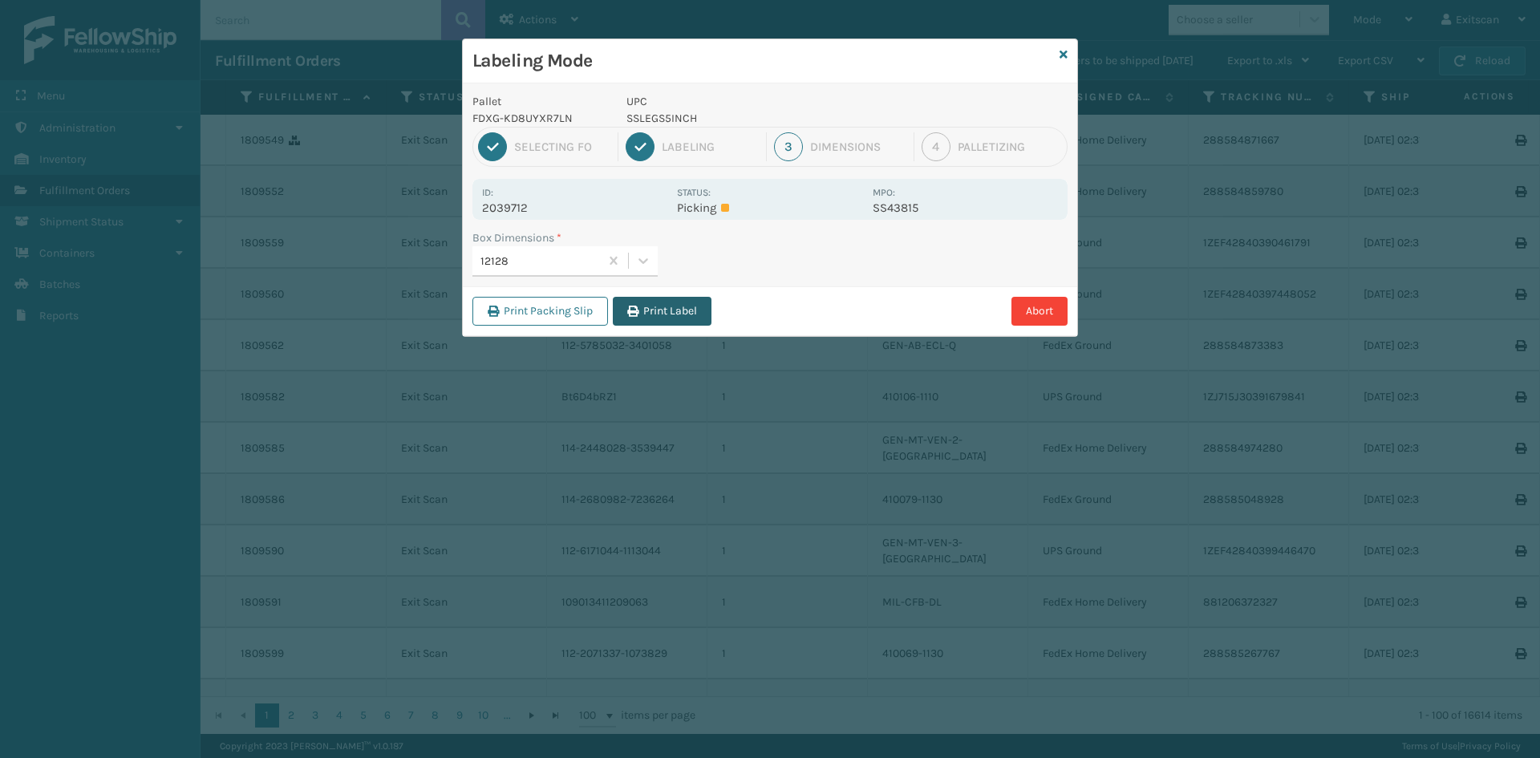
click at [673, 318] on button "Print Label" at bounding box center [662, 311] width 99 height 29
